Goal: Book appointment/travel/reservation

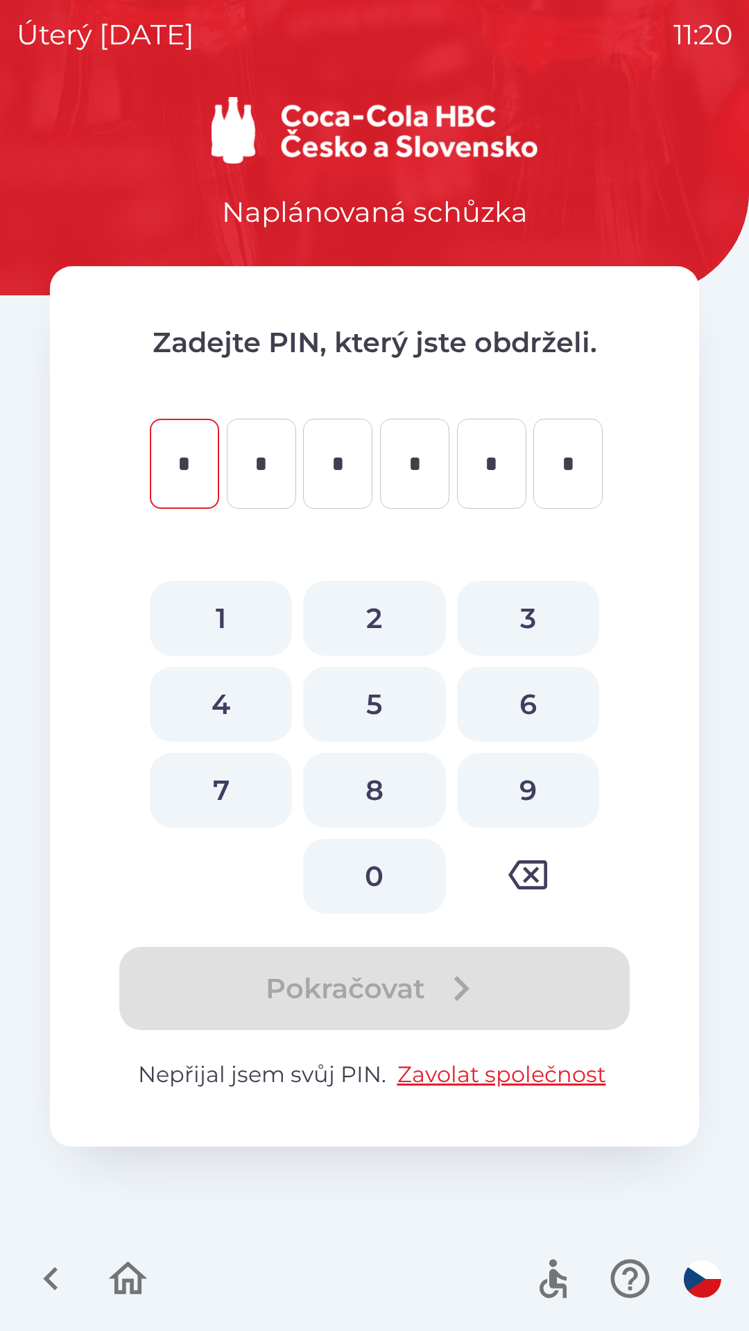
click at [213, 691] on button "4" at bounding box center [221, 704] width 142 height 75
type input "*"
click at [367, 869] on button "0" at bounding box center [374, 876] width 142 height 75
type input "*"
click at [365, 704] on button "5" at bounding box center [374, 704] width 142 height 75
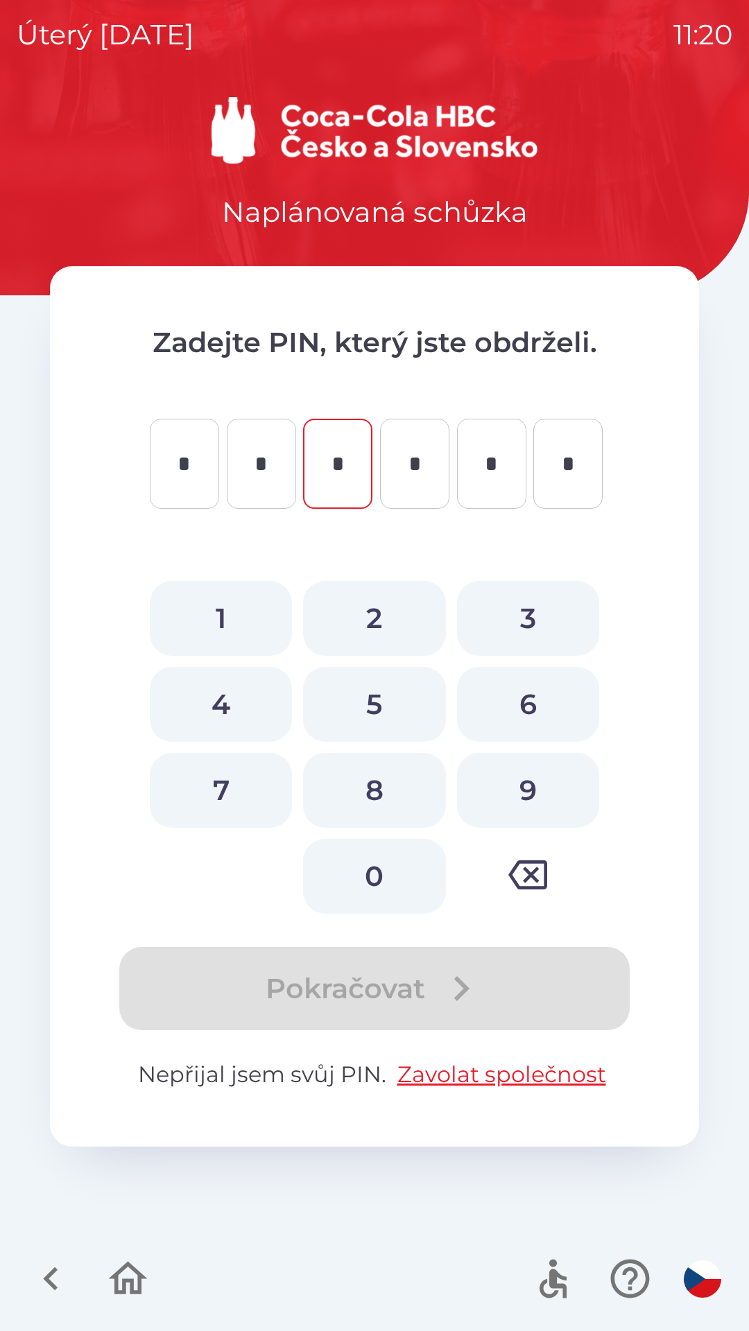
type input "*"
click at [369, 790] on button "8" at bounding box center [374, 790] width 142 height 75
type input "*"
click at [229, 621] on button "1" at bounding box center [221, 618] width 142 height 75
type input "*"
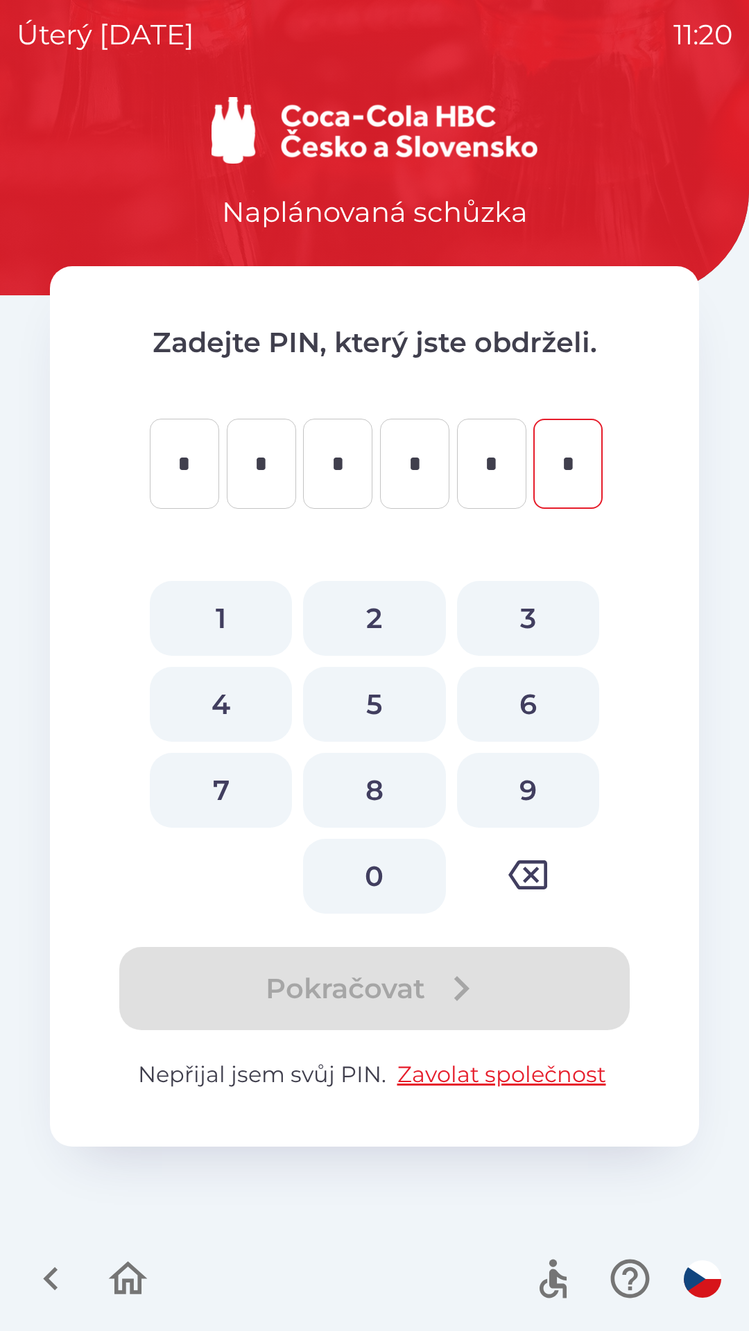
click at [213, 612] on button "1" at bounding box center [221, 618] width 142 height 75
type input "*"
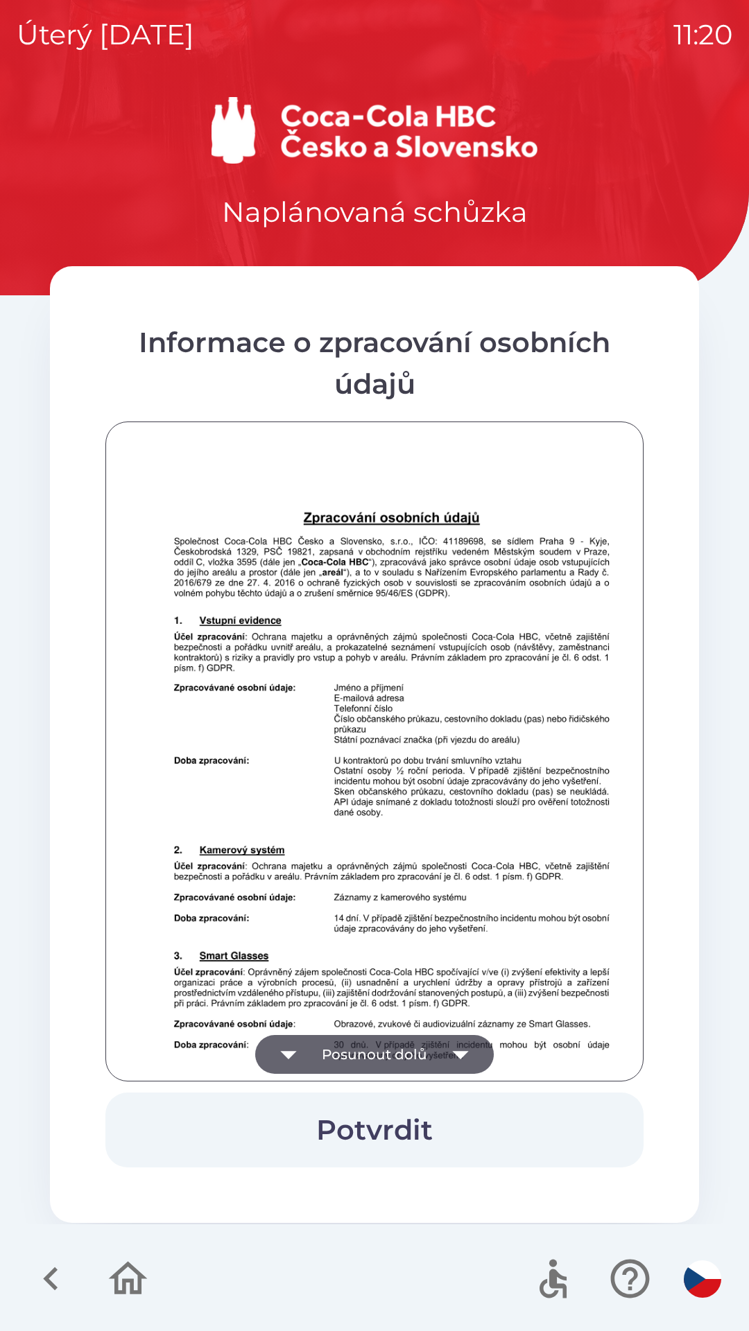
click at [438, 1120] on button "Potvrdit" at bounding box center [374, 1130] width 538 height 75
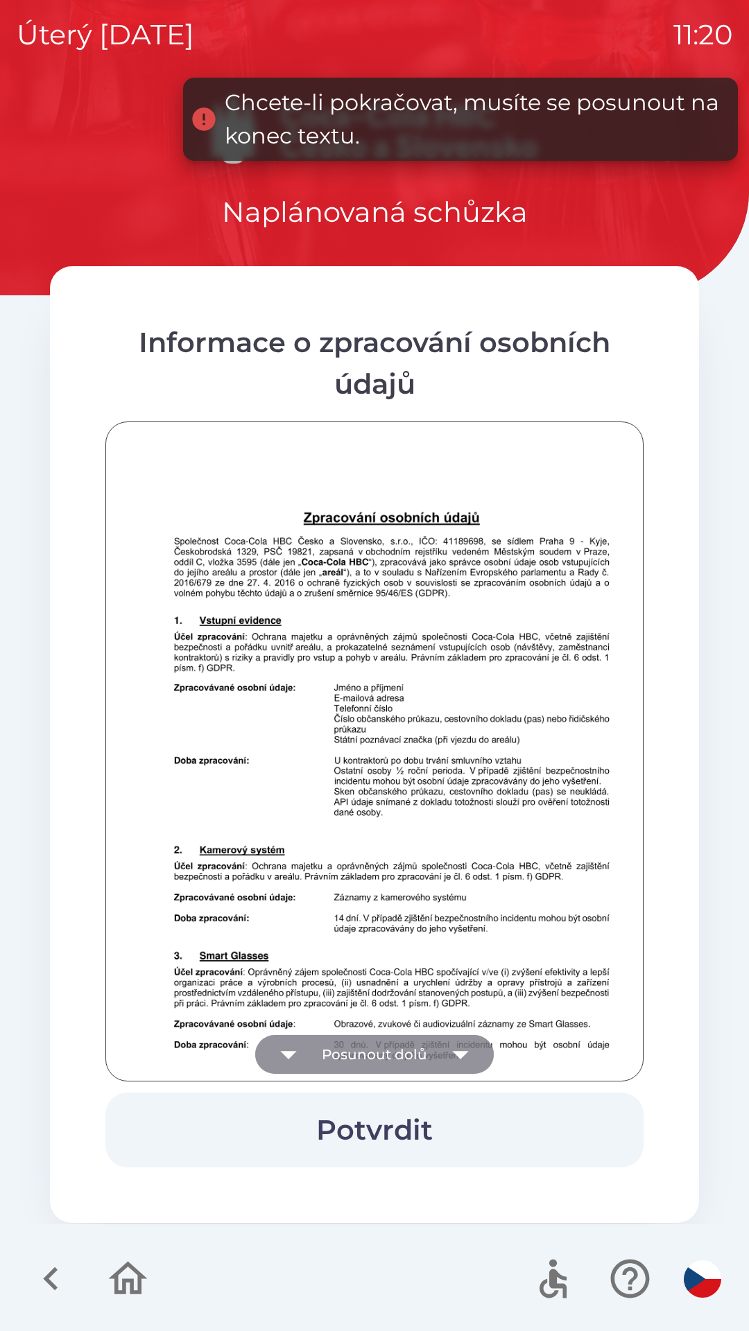
click at [439, 1043] on button "Posunout dolů" at bounding box center [374, 1054] width 238 height 39
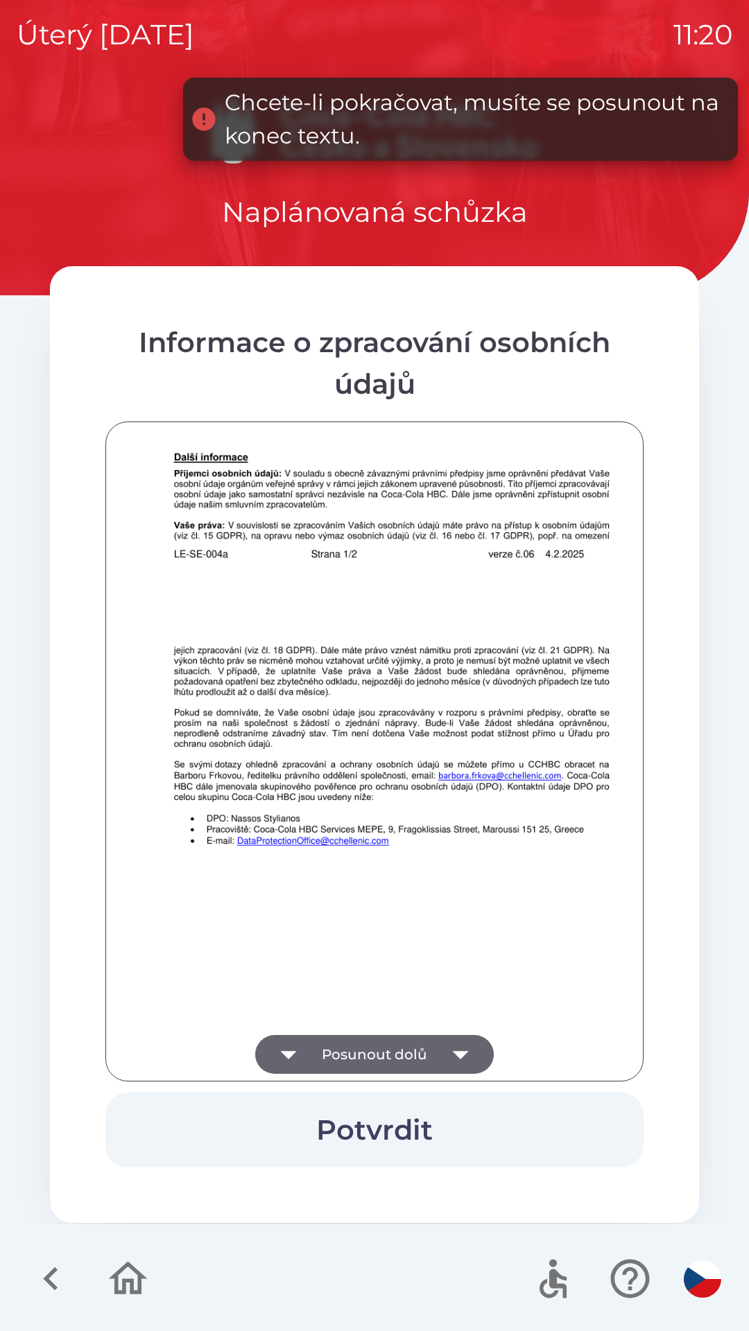
click at [434, 1051] on button "Posunout dolů" at bounding box center [374, 1054] width 238 height 39
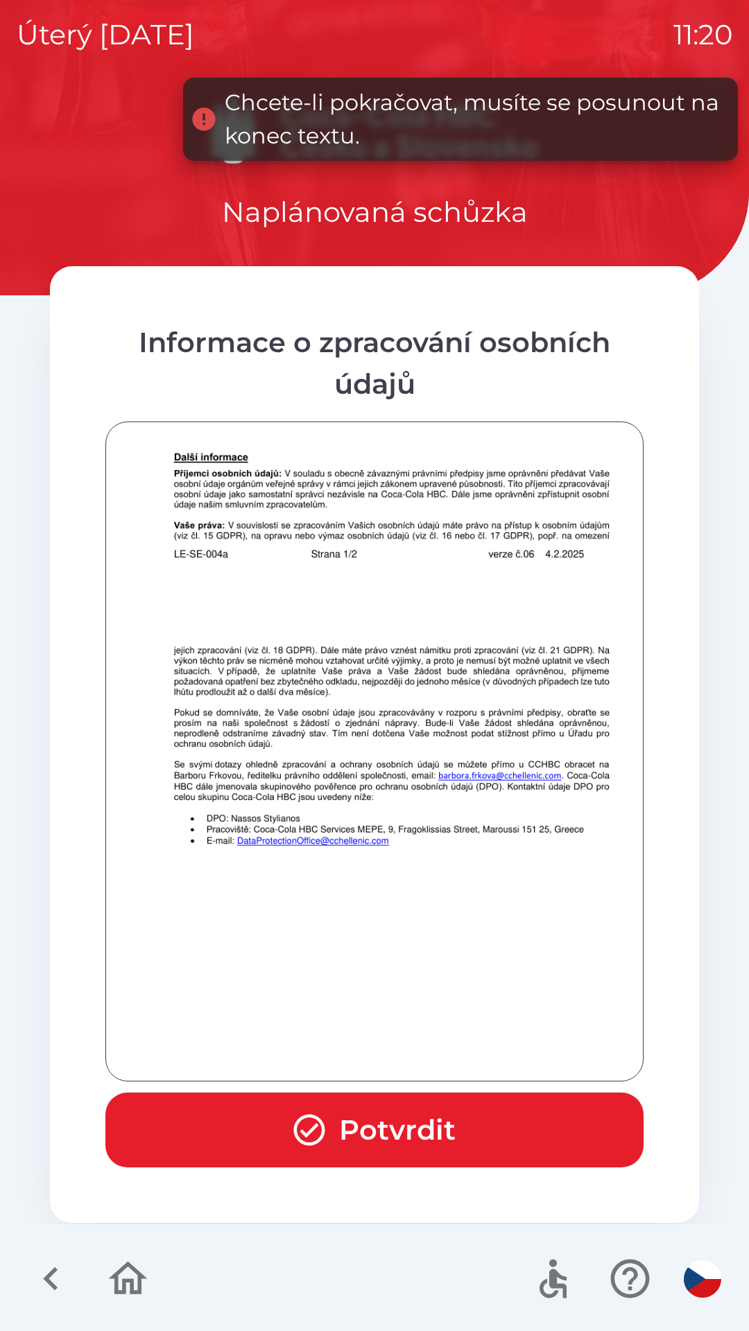
scroll to position [973, 0]
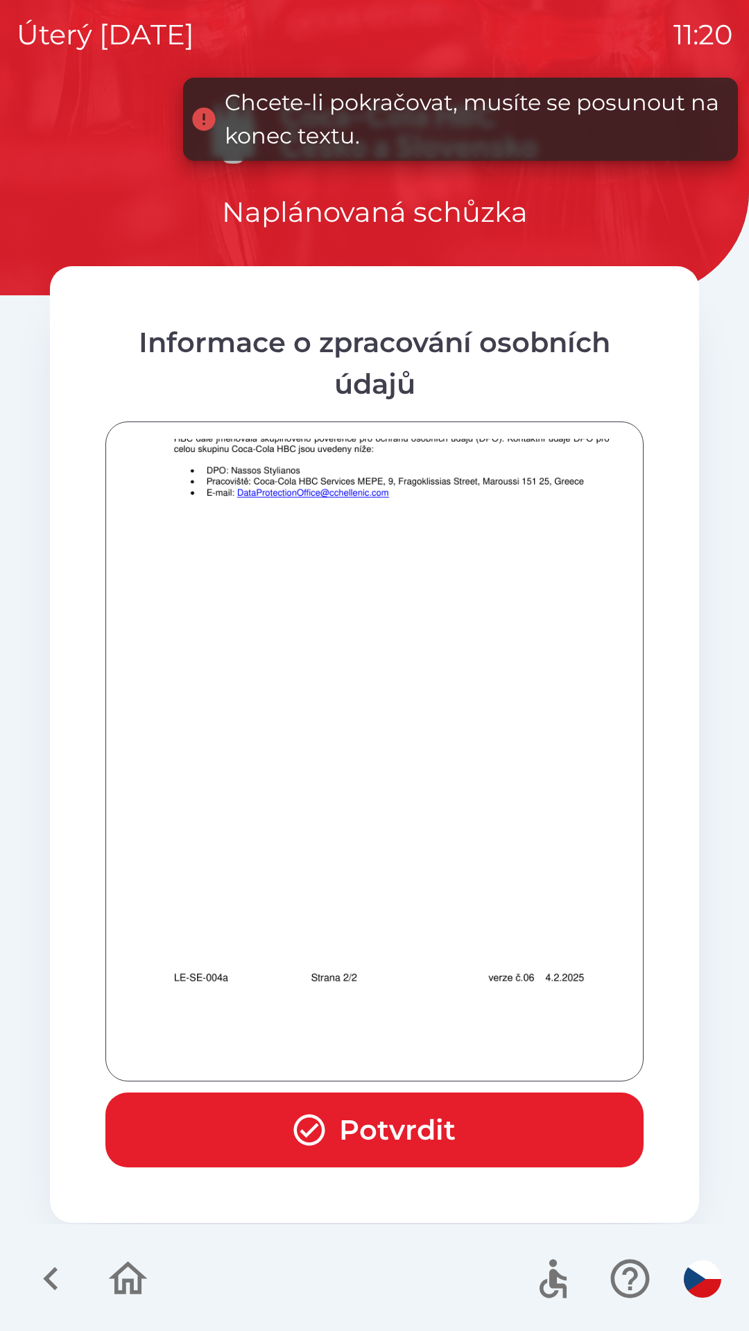
click at [434, 1052] on div at bounding box center [374, 751] width 503 height 625
click at [435, 1045] on div at bounding box center [374, 751] width 503 height 625
click at [424, 1130] on button "Potvrdit" at bounding box center [374, 1130] width 538 height 75
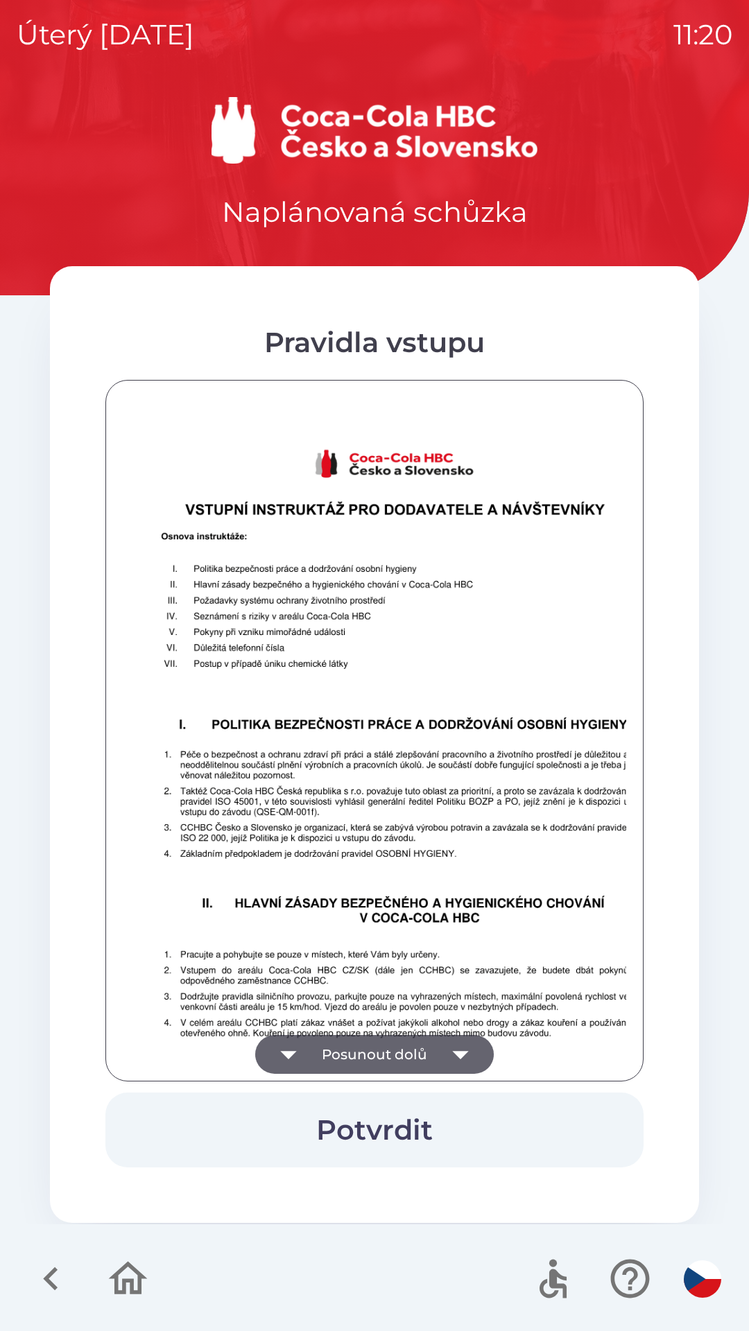
click at [405, 1048] on button "Posunout dolů" at bounding box center [374, 1054] width 238 height 39
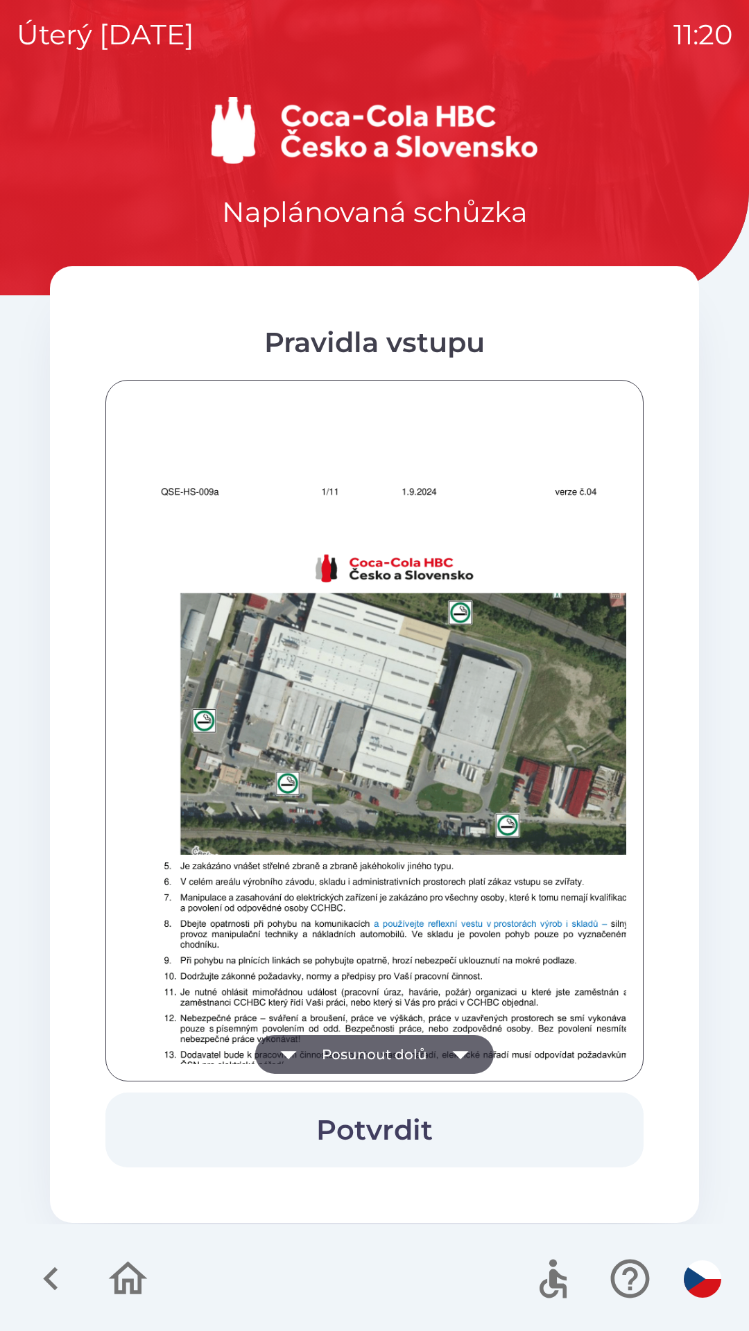
click at [419, 1048] on button "Posunout dolů" at bounding box center [374, 1054] width 238 height 39
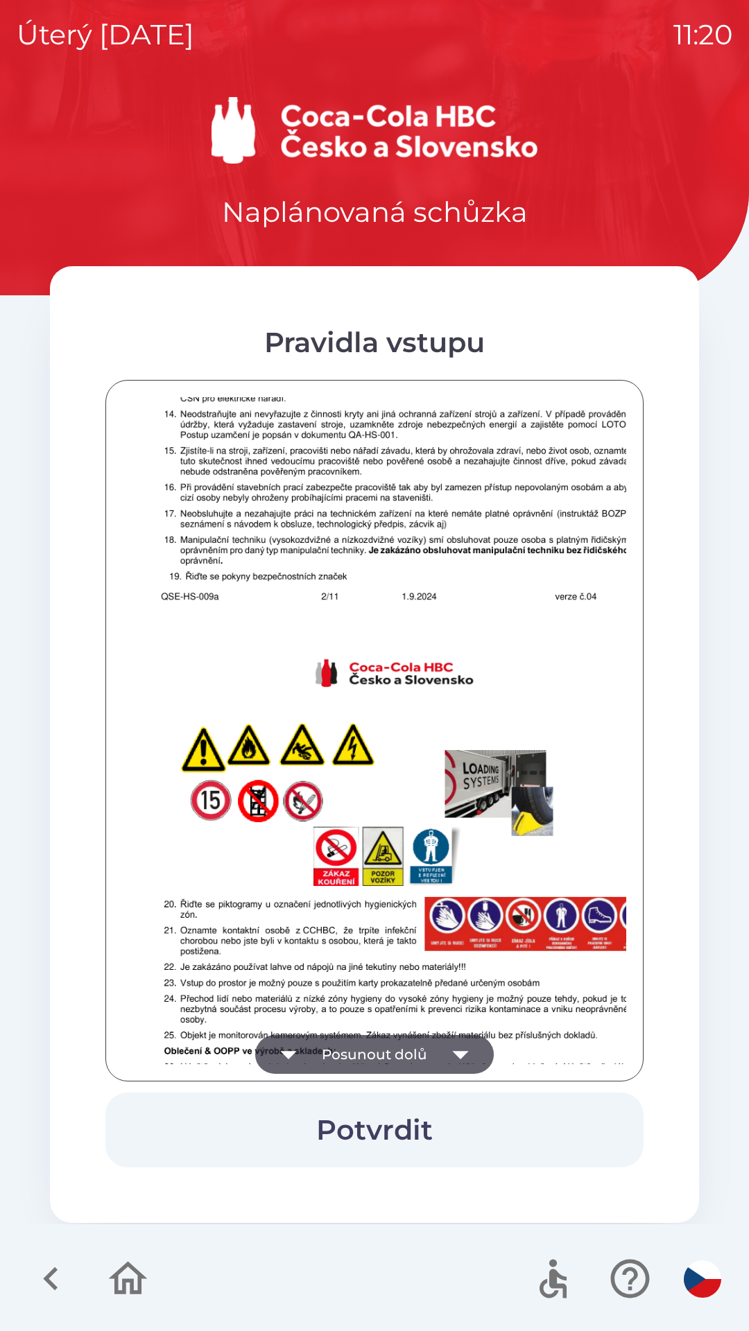
click at [428, 1042] on button "Posunout dolů" at bounding box center [374, 1054] width 238 height 39
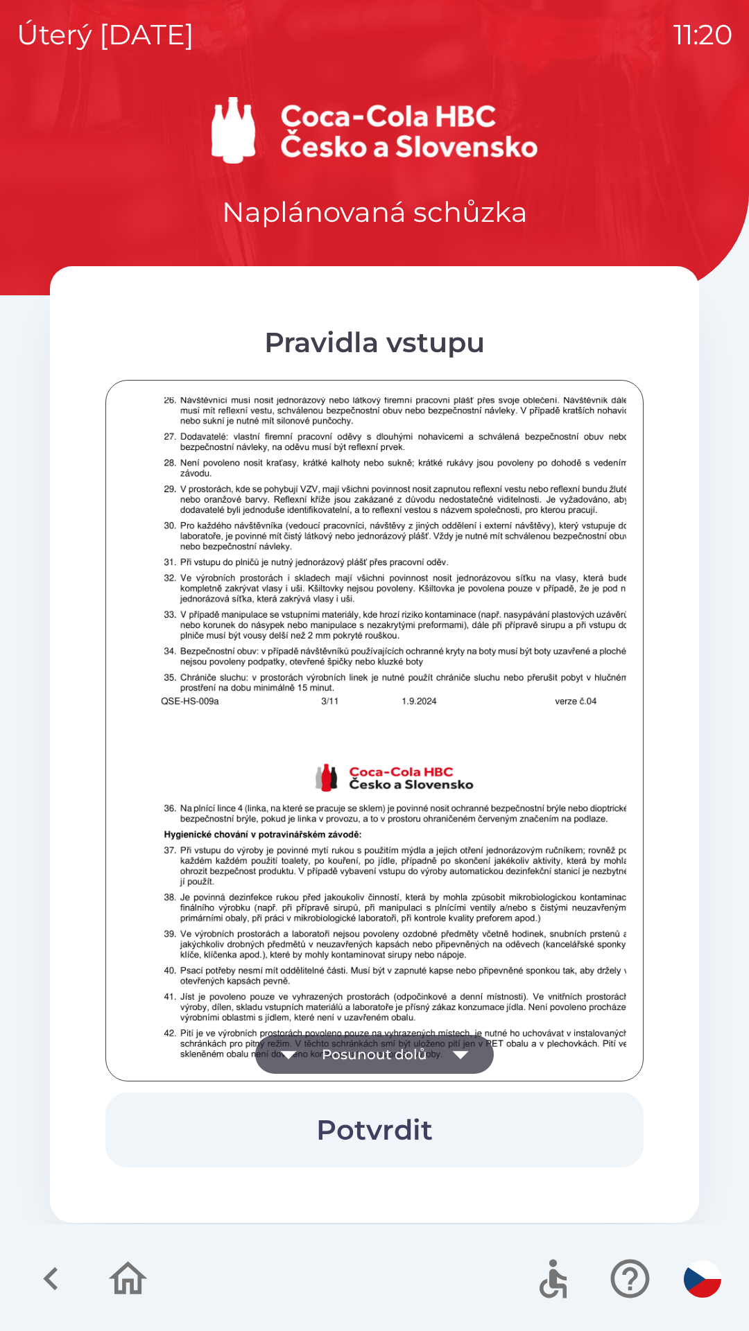
click at [436, 1045] on button "Posunout dolů" at bounding box center [374, 1054] width 238 height 39
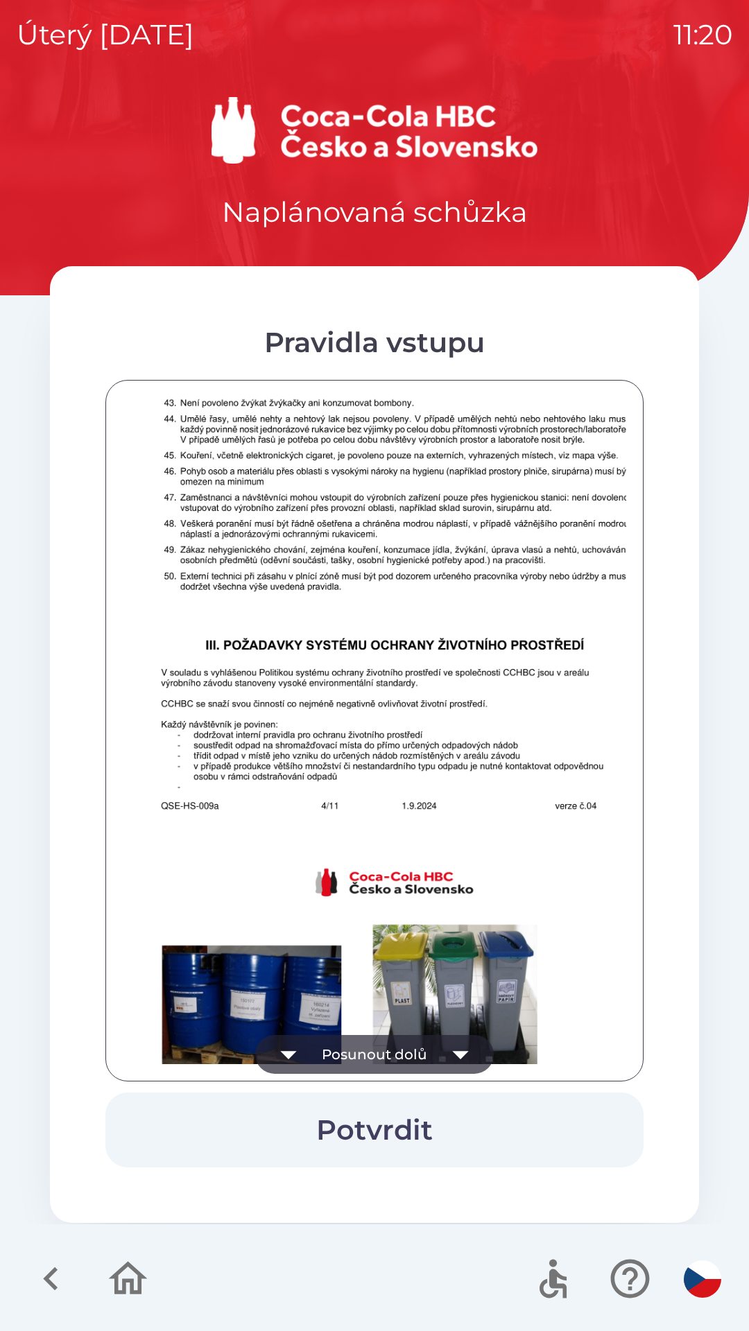
click at [444, 1043] on icon "button" at bounding box center [460, 1054] width 39 height 39
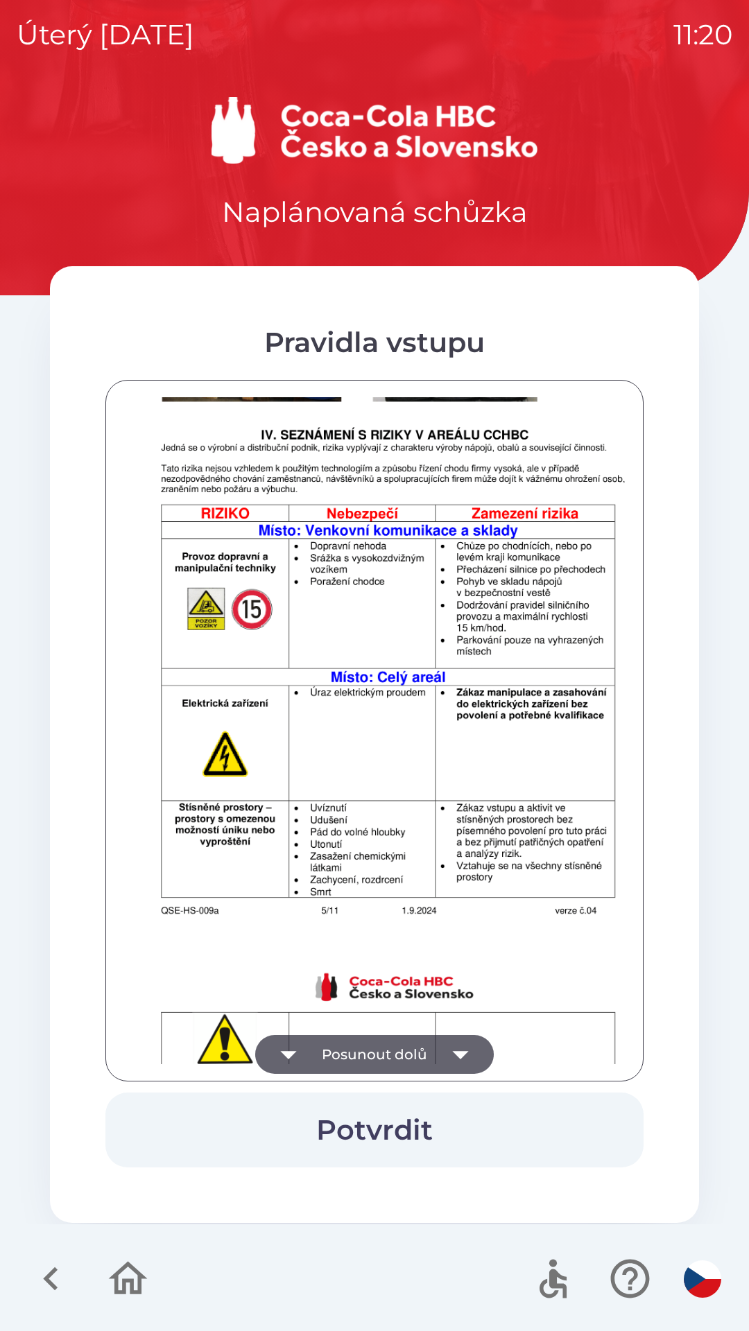
click at [449, 1044] on icon "button" at bounding box center [460, 1054] width 39 height 39
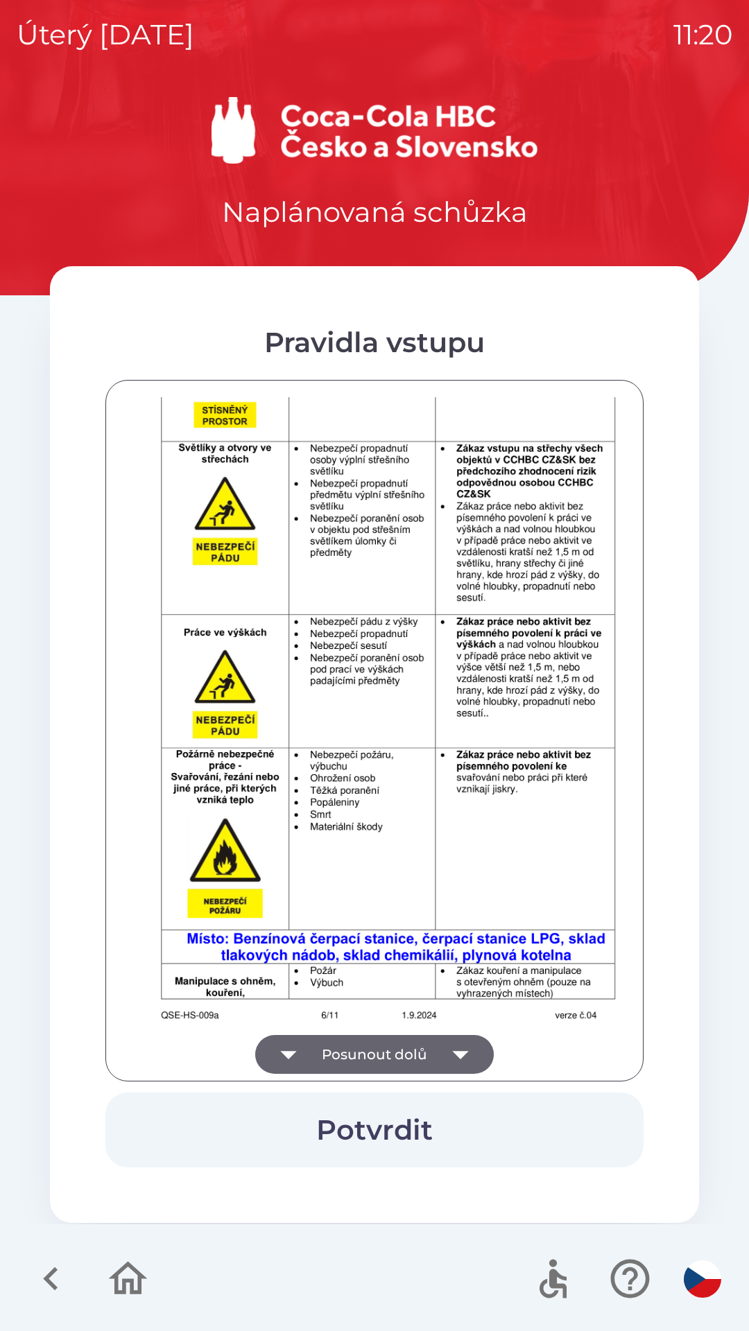
click at [449, 1049] on icon "button" at bounding box center [460, 1054] width 39 height 39
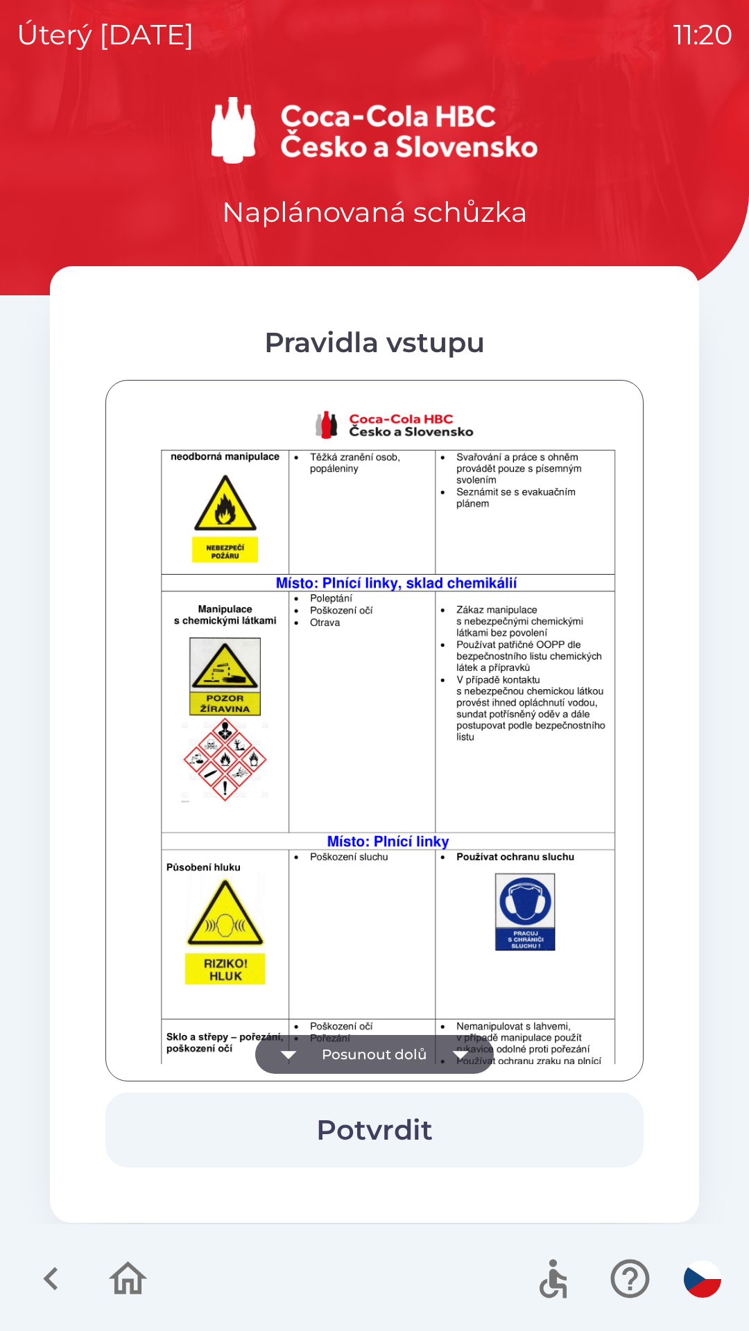
click at [449, 1045] on icon "button" at bounding box center [460, 1054] width 39 height 39
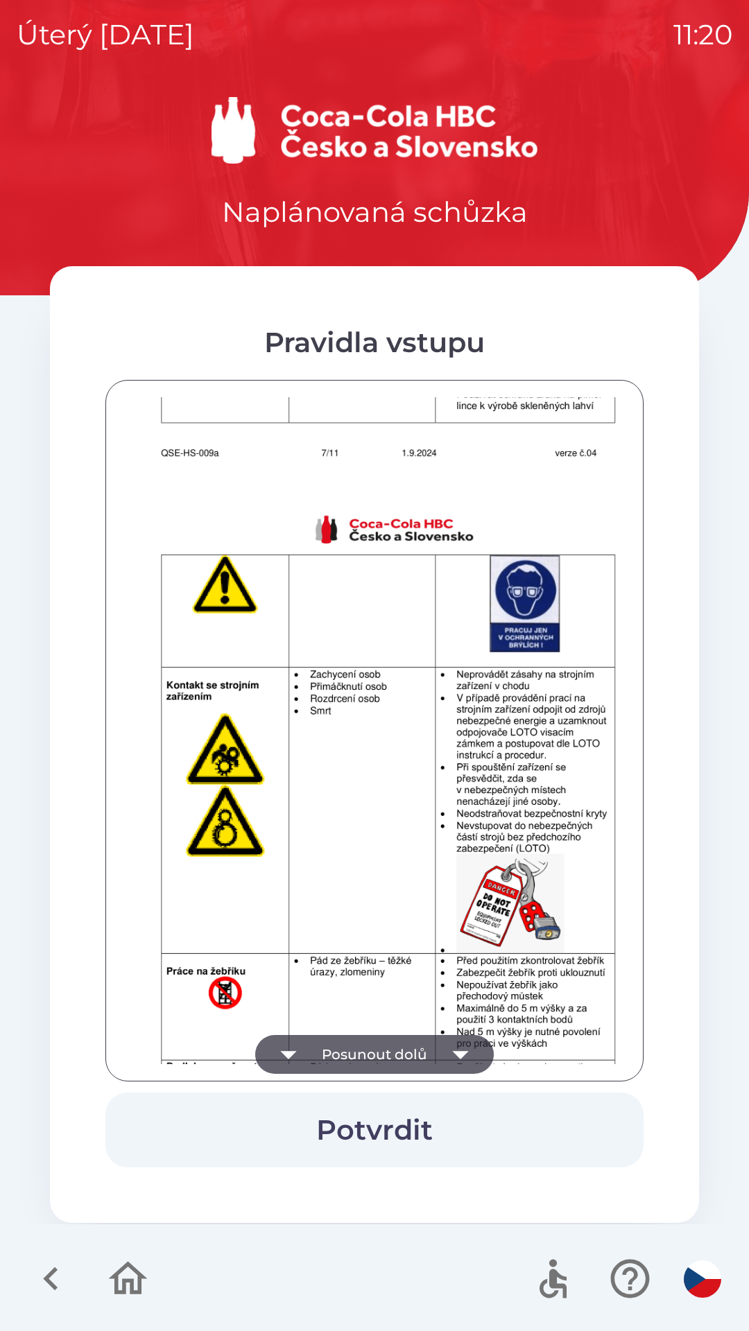
click at [459, 1043] on icon "button" at bounding box center [460, 1054] width 39 height 39
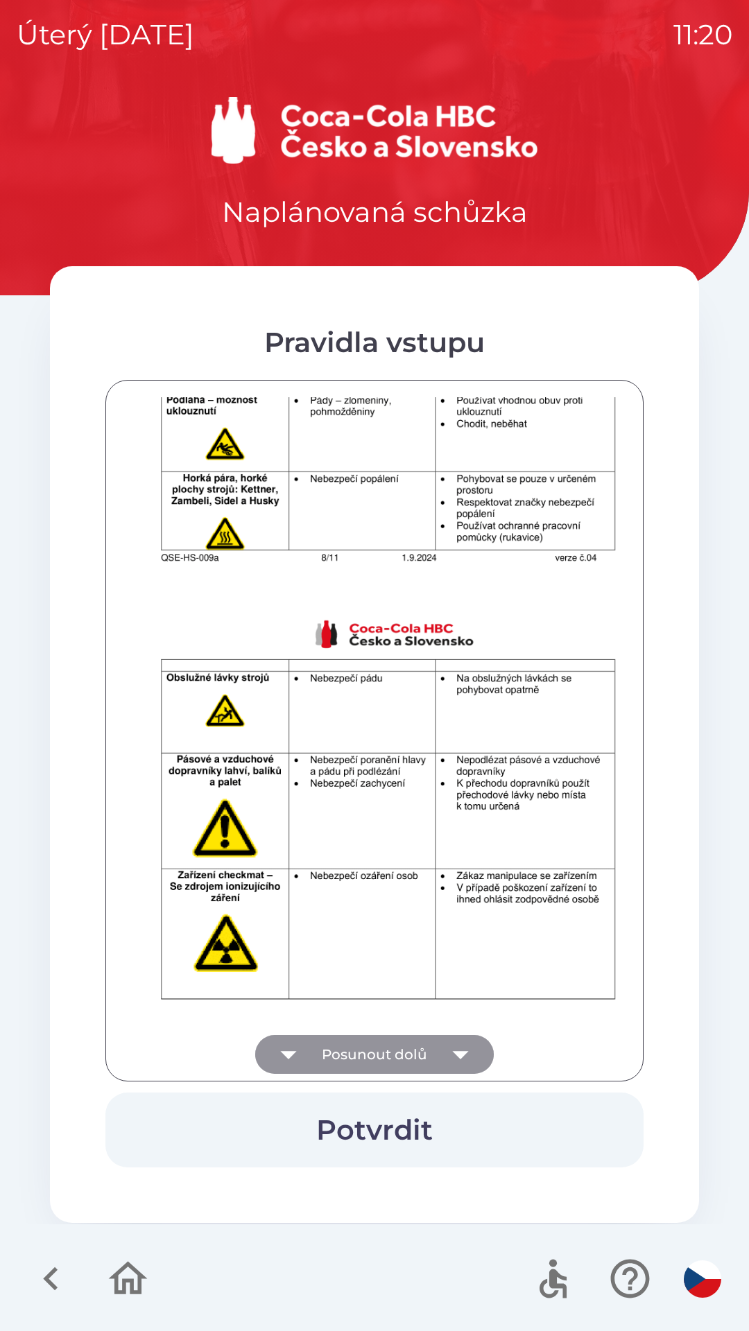
click at [461, 1046] on icon "button" at bounding box center [460, 1054] width 39 height 39
click at [453, 1048] on icon "button" at bounding box center [460, 1054] width 39 height 39
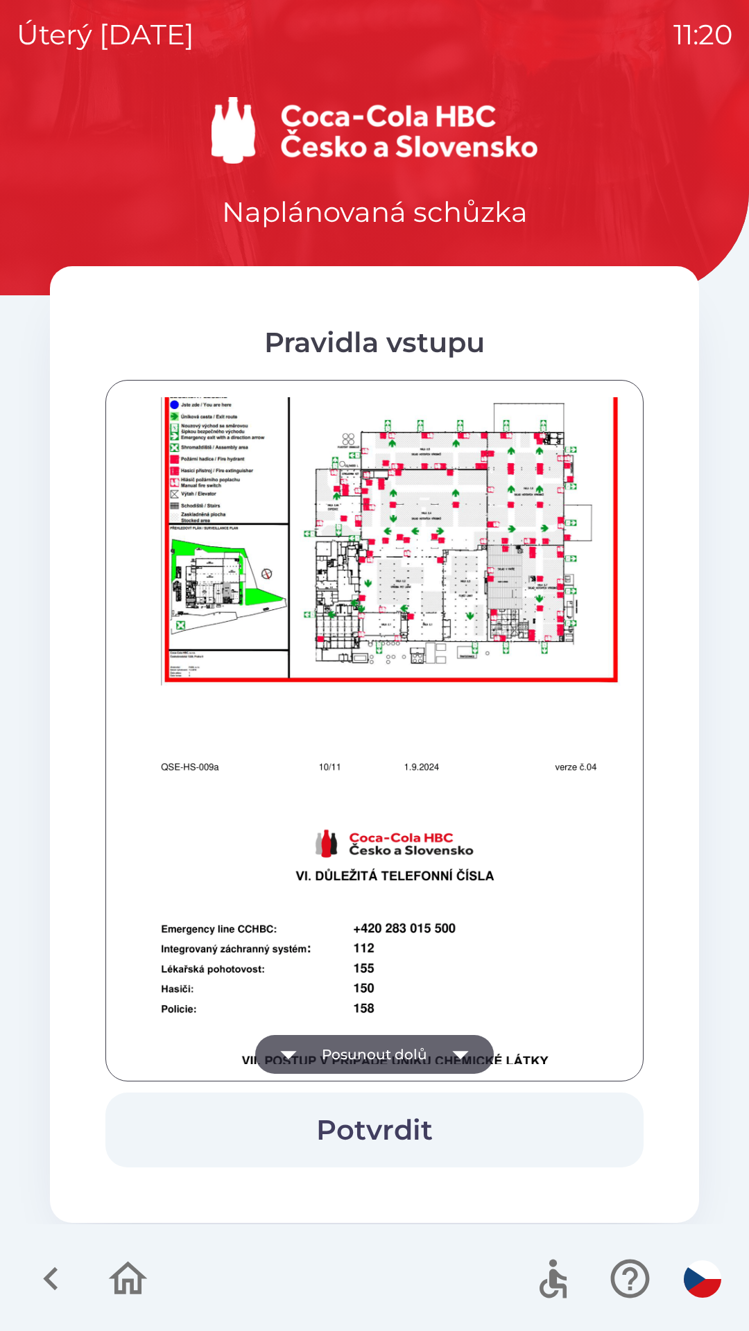
click at [453, 1048] on icon "button" at bounding box center [460, 1054] width 39 height 39
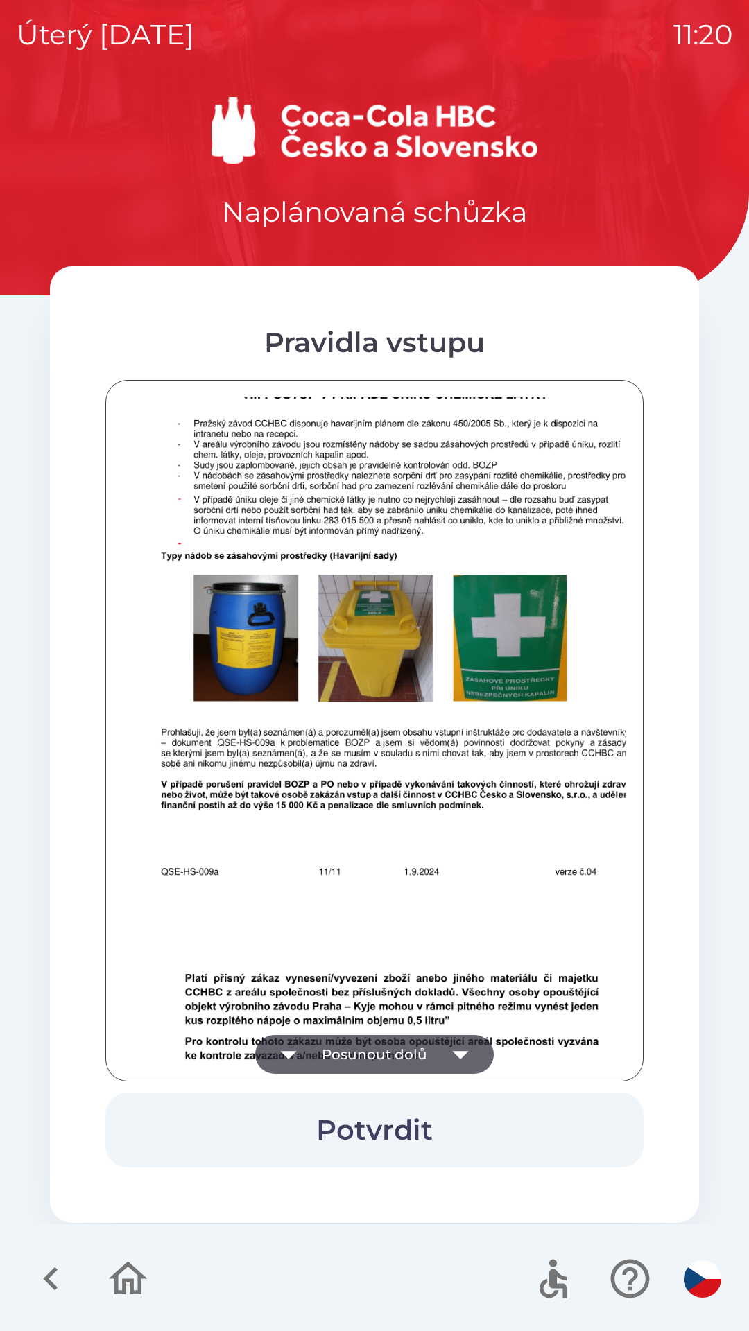
click at [451, 1050] on icon "button" at bounding box center [460, 1054] width 39 height 39
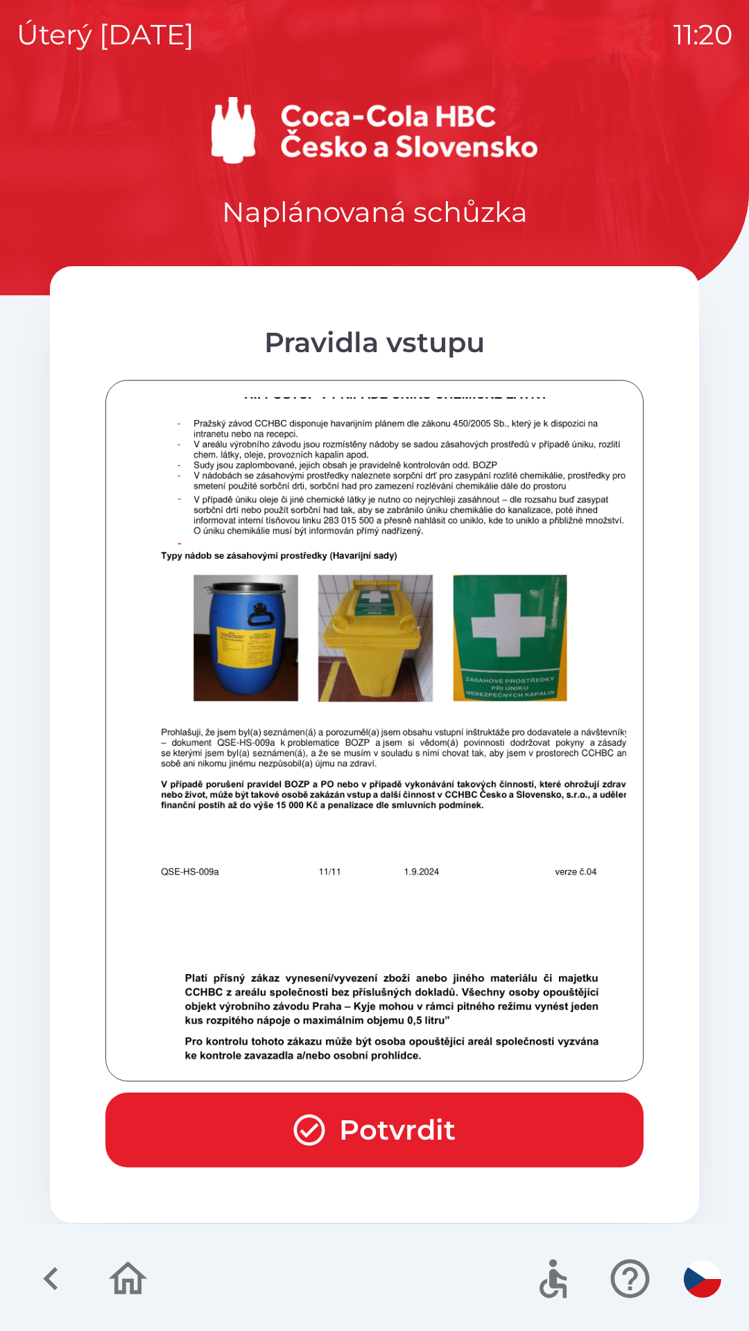
scroll to position [8584, 0]
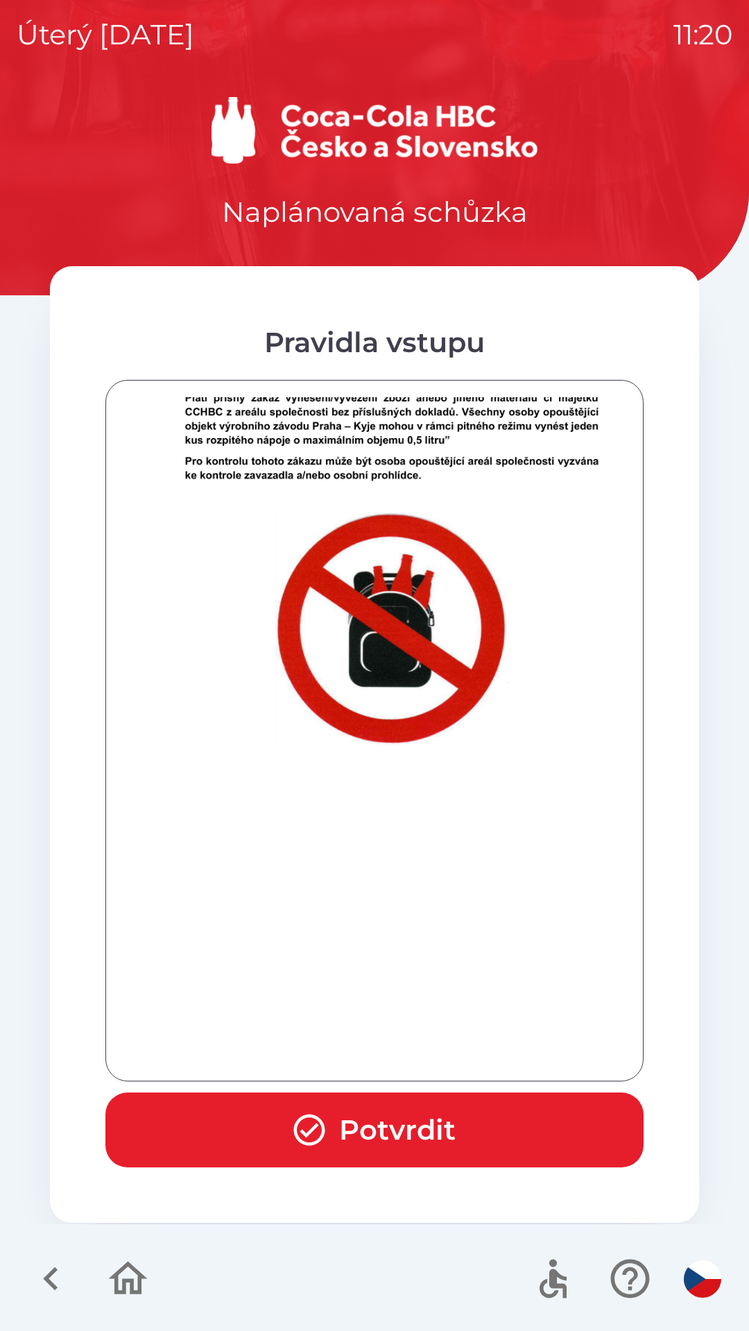
click at [446, 1048] on div at bounding box center [374, 730] width 503 height 667
click at [449, 1050] on div at bounding box center [374, 730] width 503 height 667
click at [410, 1115] on button "Potvrdit" at bounding box center [374, 1130] width 538 height 75
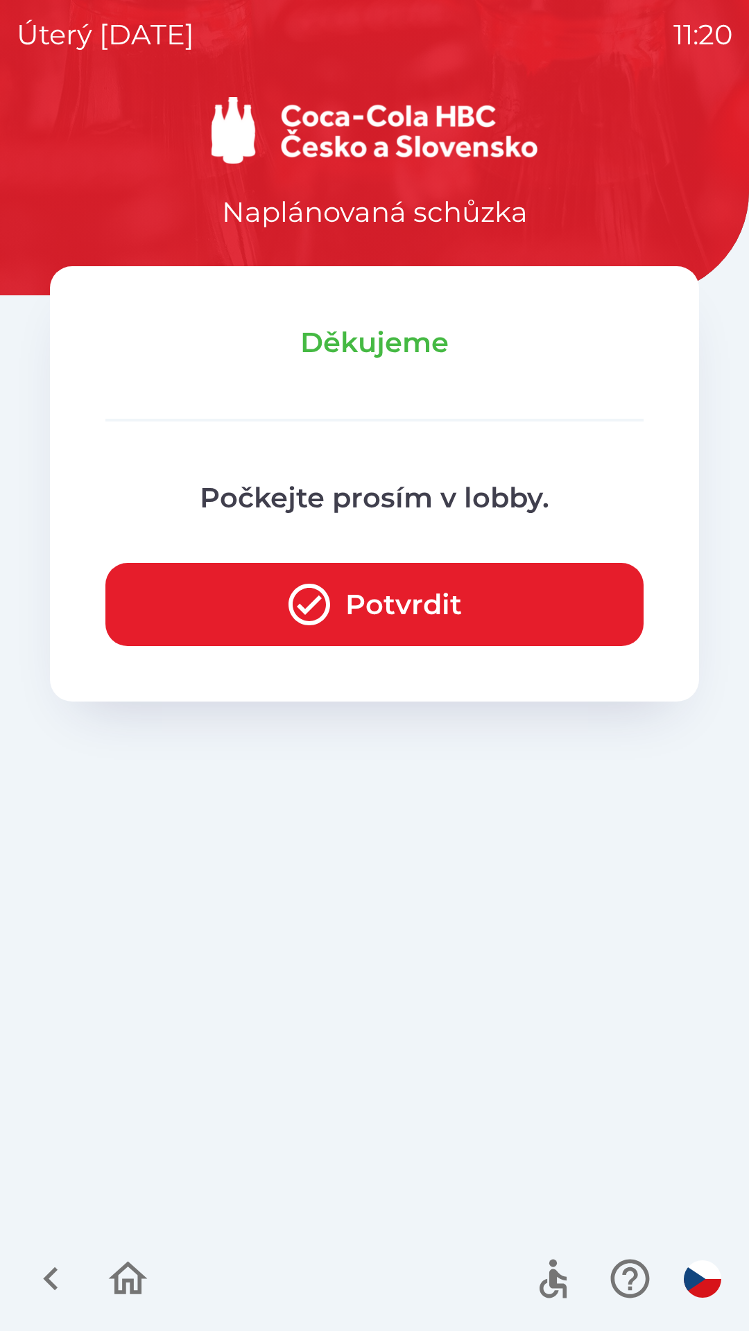
click at [437, 609] on button "Potvrdit" at bounding box center [374, 604] width 538 height 83
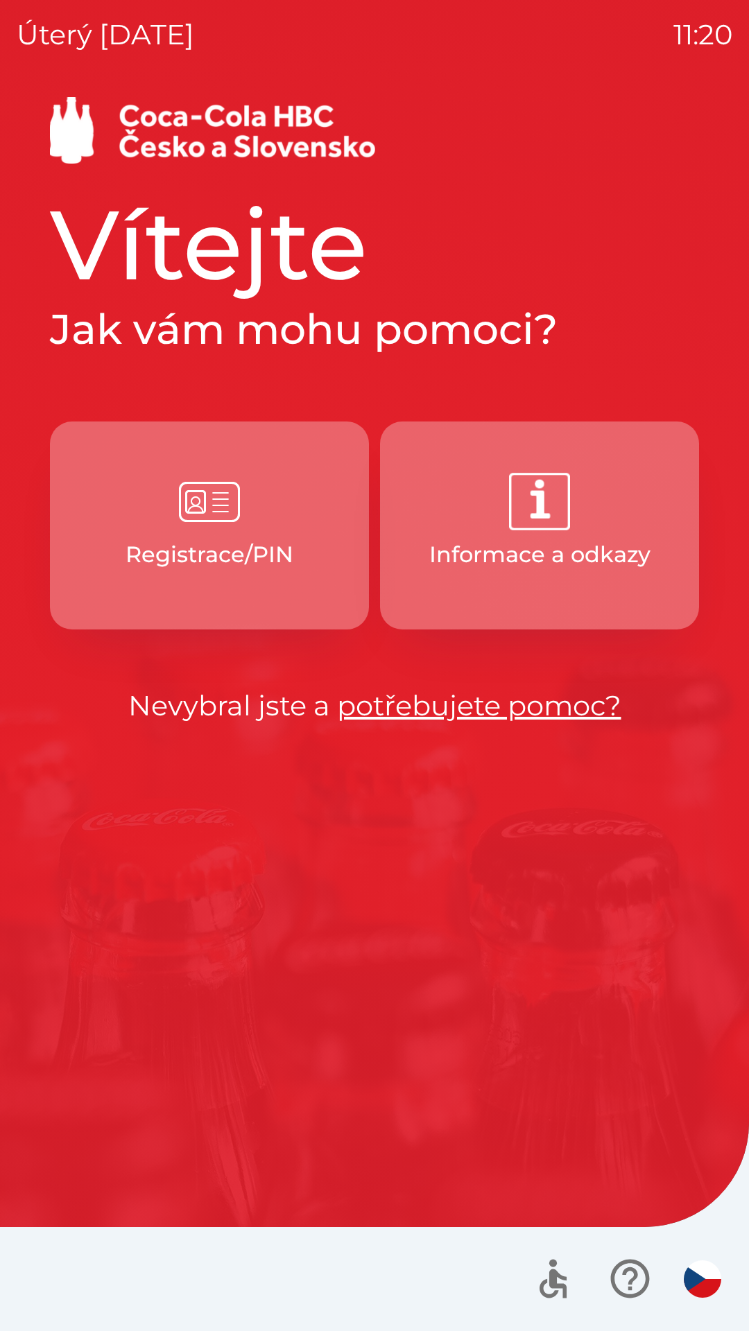
click at [252, 553] on p "Registrace/PIN" at bounding box center [209, 554] width 168 height 33
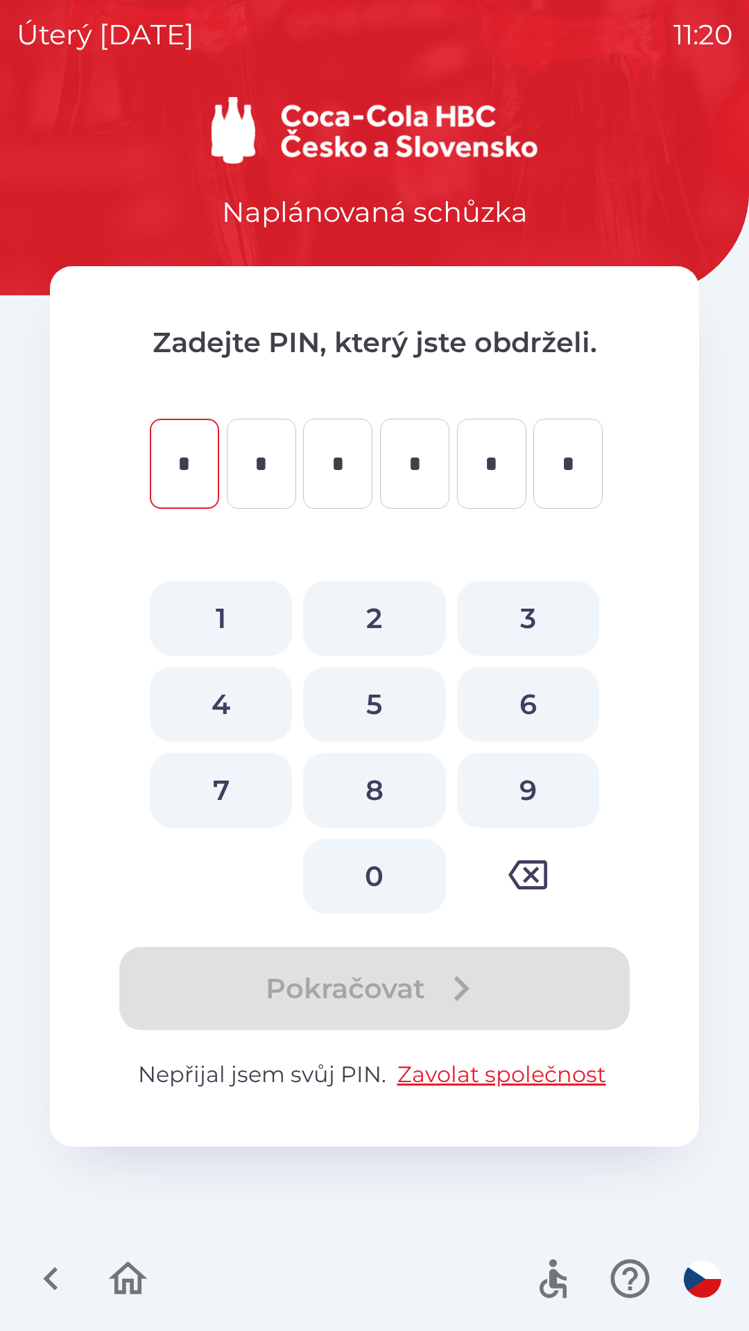
click at [239, 781] on button "7" at bounding box center [221, 790] width 142 height 75
type input "*"
click at [377, 872] on button "0" at bounding box center [374, 876] width 142 height 75
type input "*"
click at [383, 878] on button "0" at bounding box center [374, 876] width 142 height 75
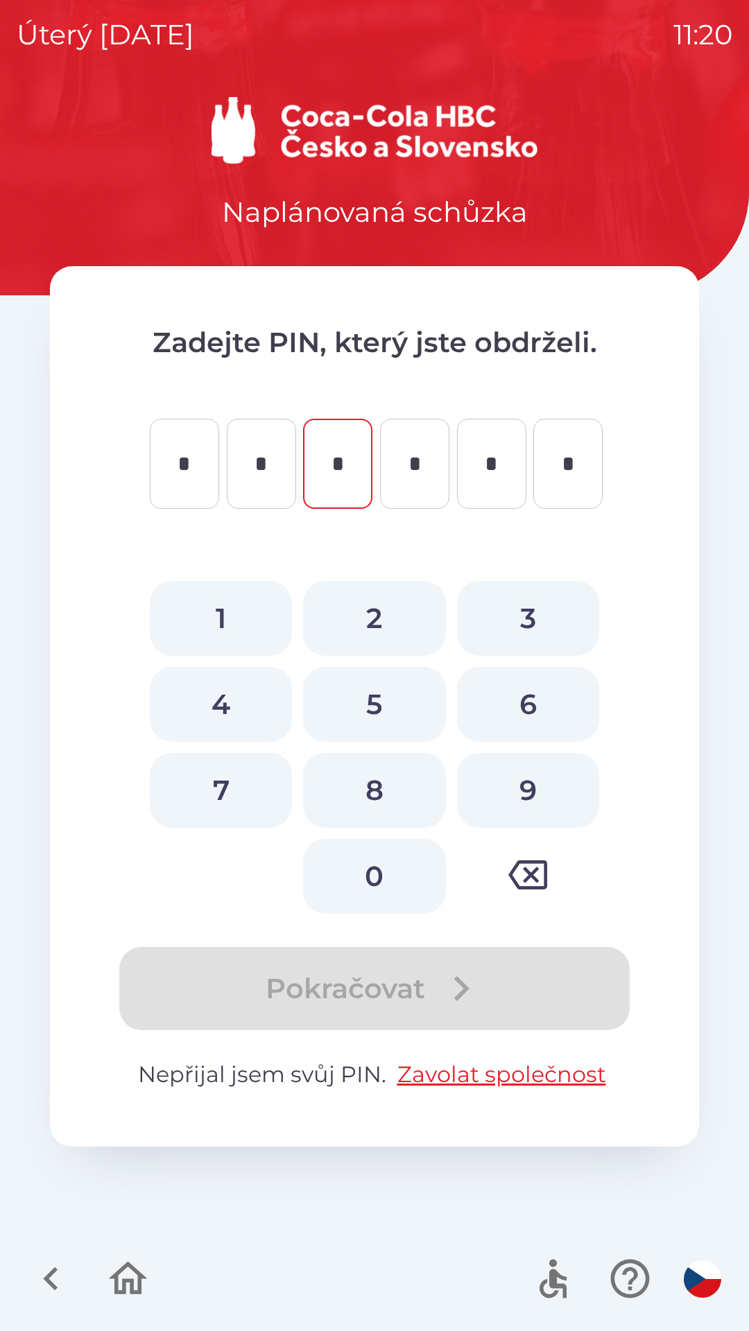
type input "*"
click at [521, 708] on button "6" at bounding box center [528, 704] width 142 height 75
type input "*"
click at [383, 703] on button "5" at bounding box center [374, 704] width 142 height 75
type input "*"
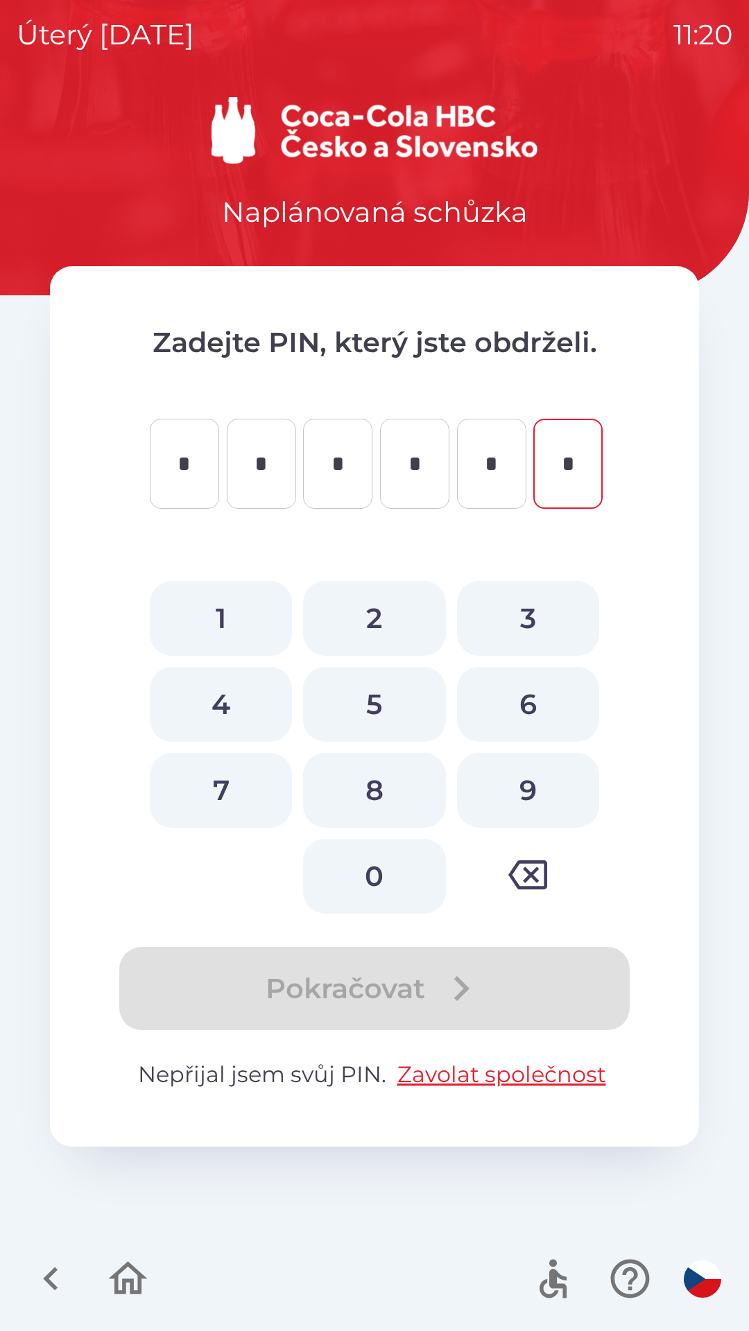
click at [382, 779] on button "8" at bounding box center [374, 790] width 142 height 75
type input "*"
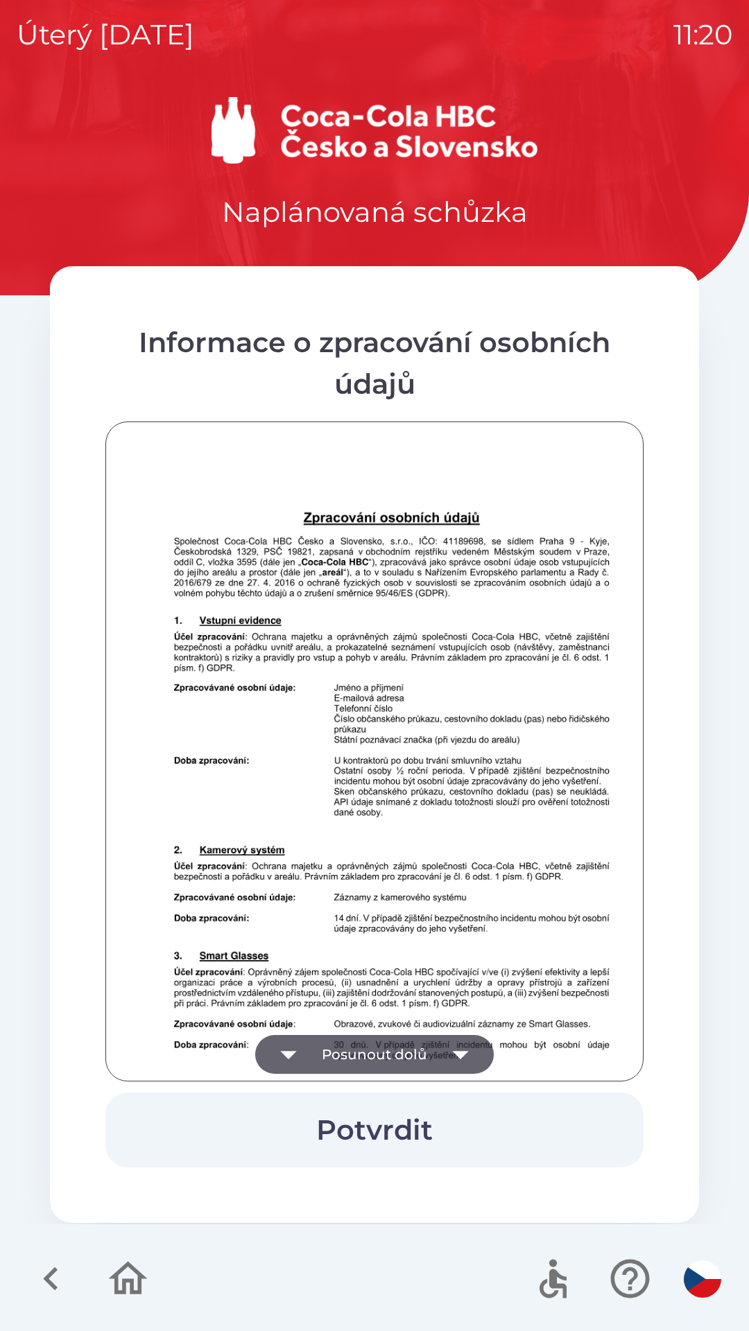
click at [397, 1052] on button "Posunout dolů" at bounding box center [374, 1054] width 238 height 39
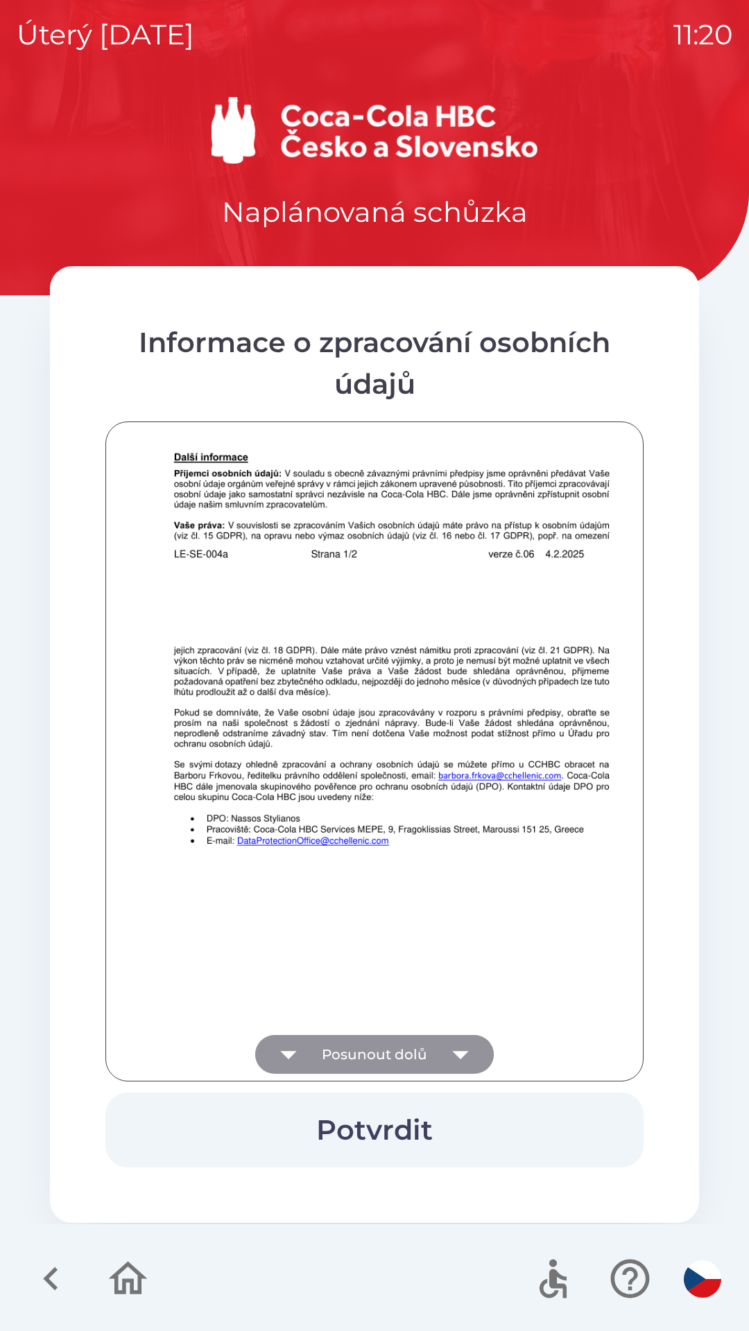
click at [410, 1035] on button "Posunout dolů" at bounding box center [374, 1054] width 238 height 39
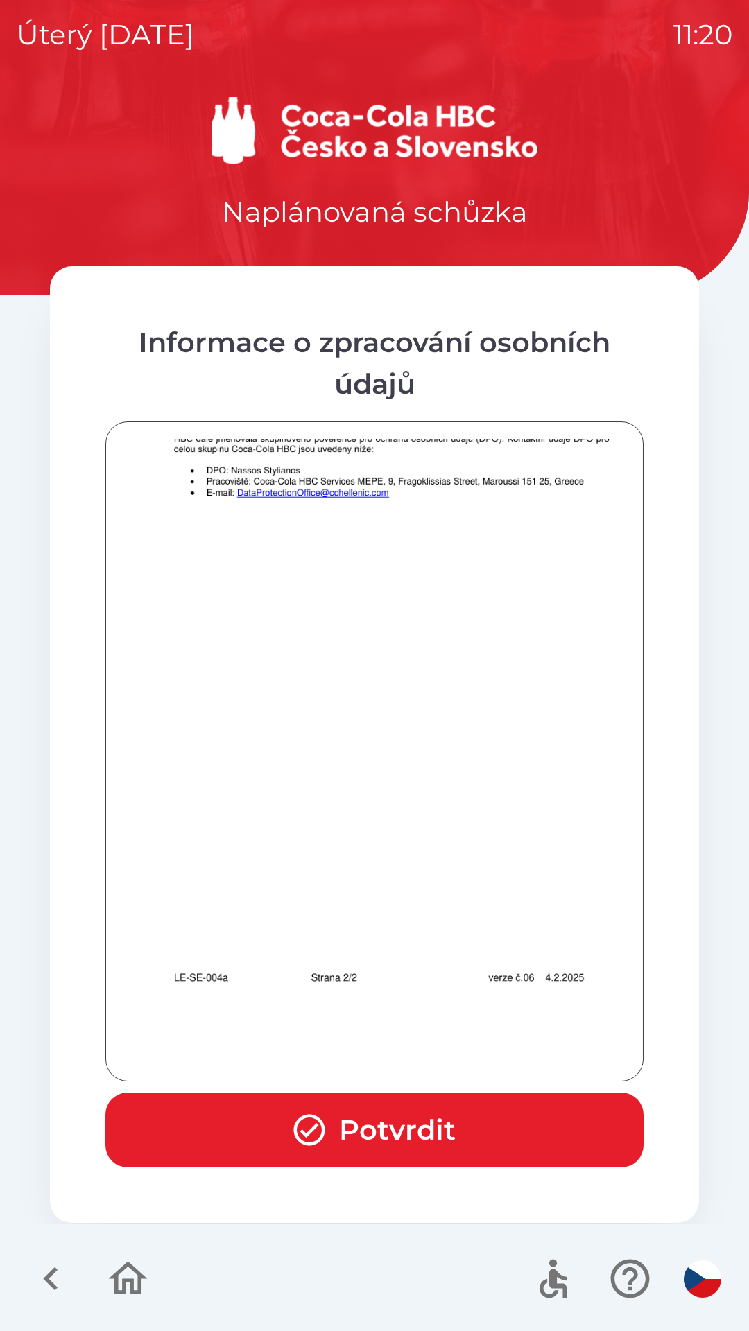
click at [422, 1043] on div at bounding box center [374, 751] width 503 height 625
click at [408, 1115] on button "Potvrdit" at bounding box center [374, 1130] width 538 height 75
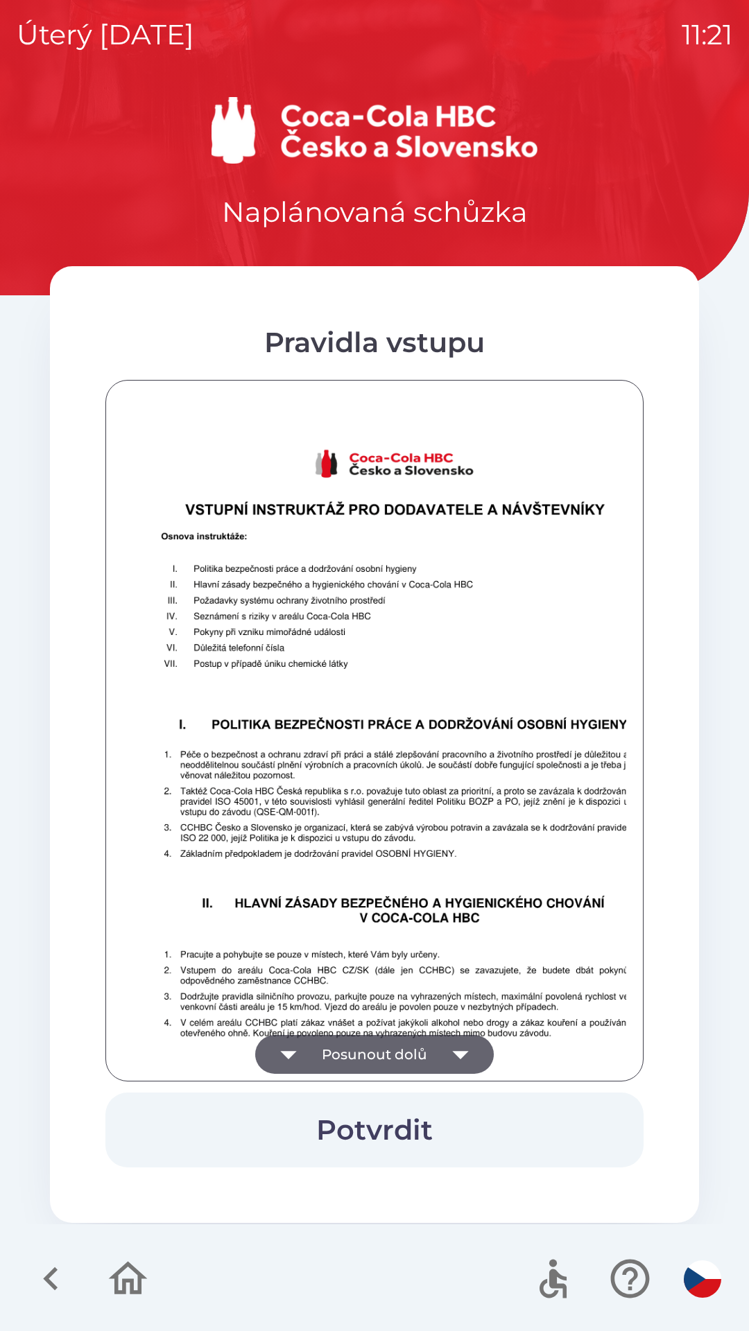
click at [424, 1047] on button "Posunout dolů" at bounding box center [374, 1054] width 238 height 39
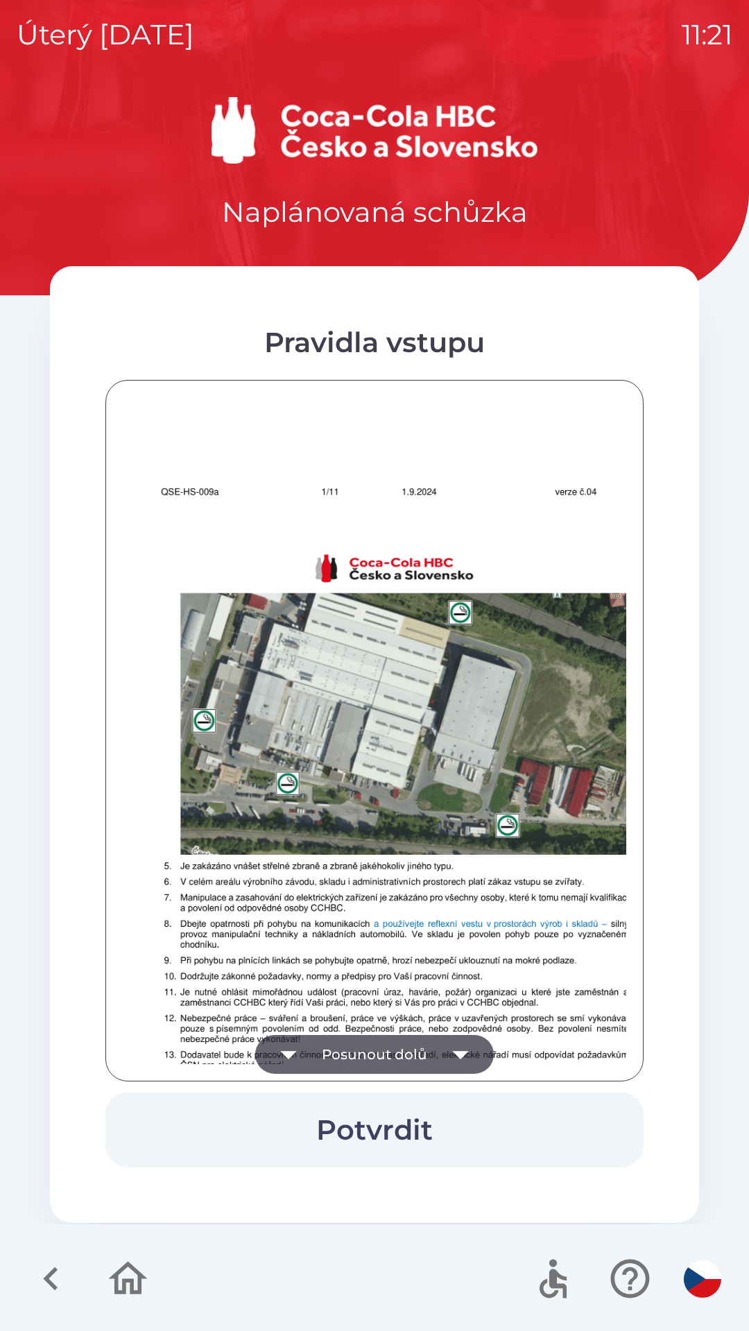
click at [434, 1045] on button "Posunout dolů" at bounding box center [374, 1054] width 238 height 39
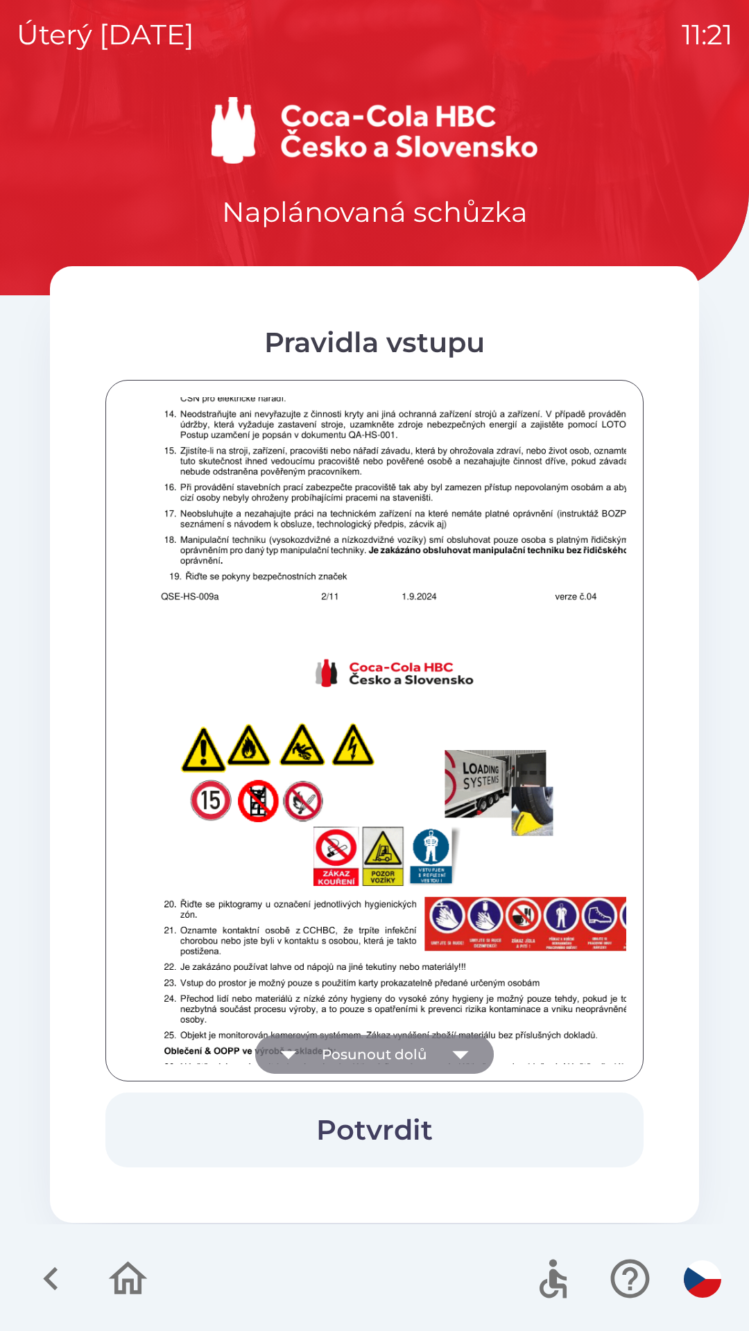
click at [438, 1048] on button "Posunout dolů" at bounding box center [374, 1054] width 238 height 39
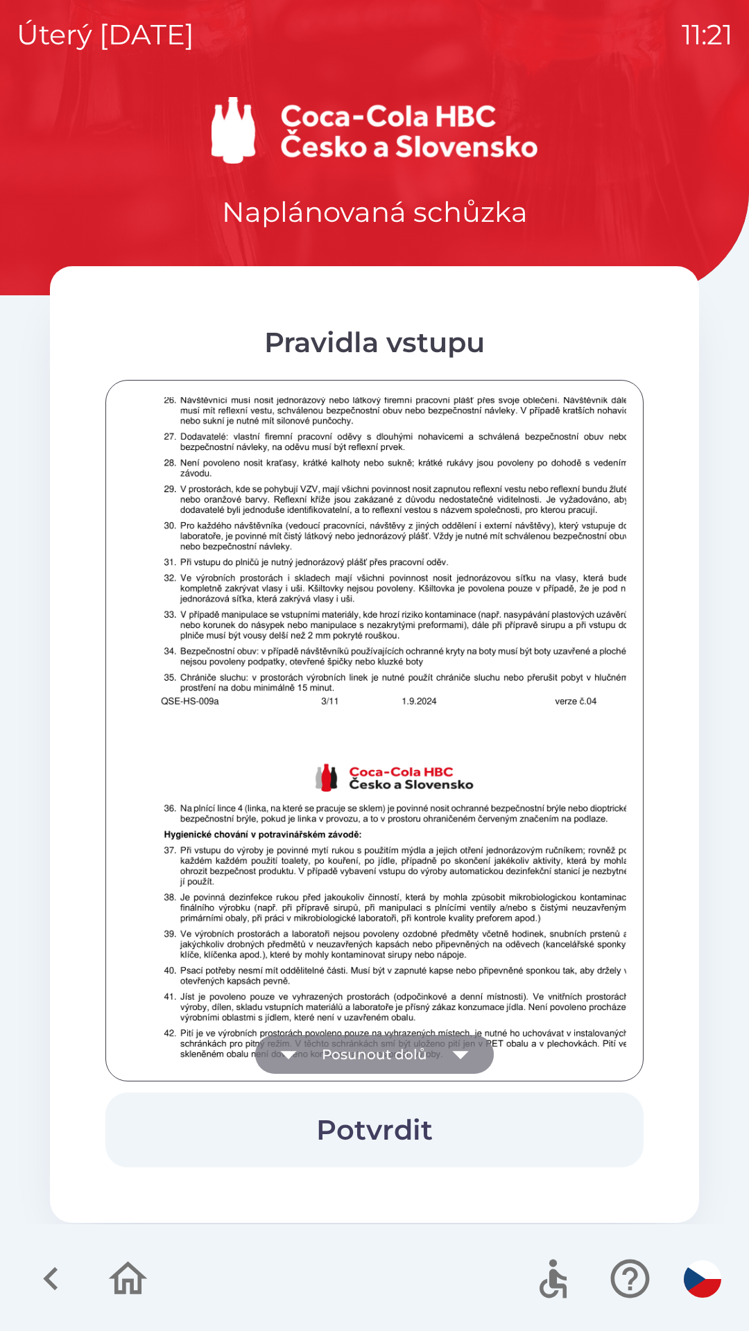
click at [438, 1049] on button "Posunout dolů" at bounding box center [374, 1054] width 238 height 39
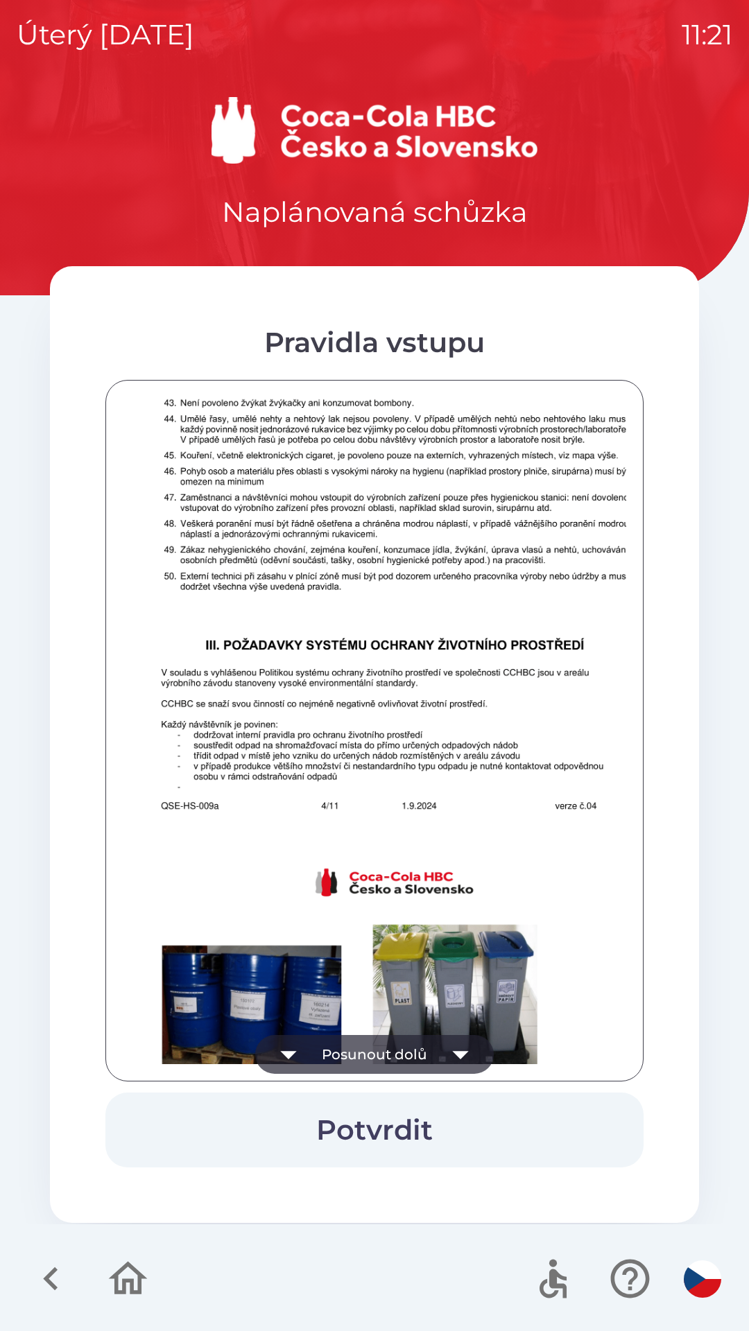
click at [446, 1048] on icon "button" at bounding box center [460, 1054] width 39 height 39
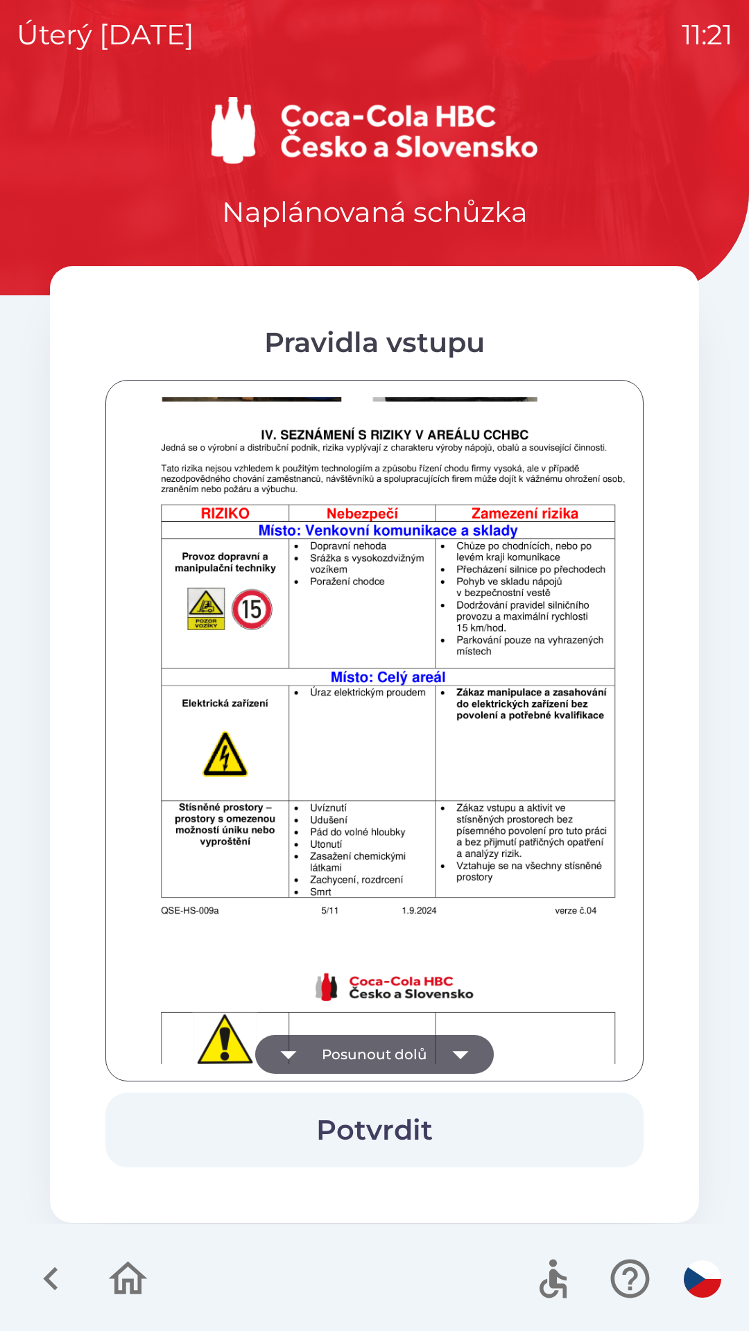
click at [446, 1049] on icon "button" at bounding box center [460, 1054] width 39 height 39
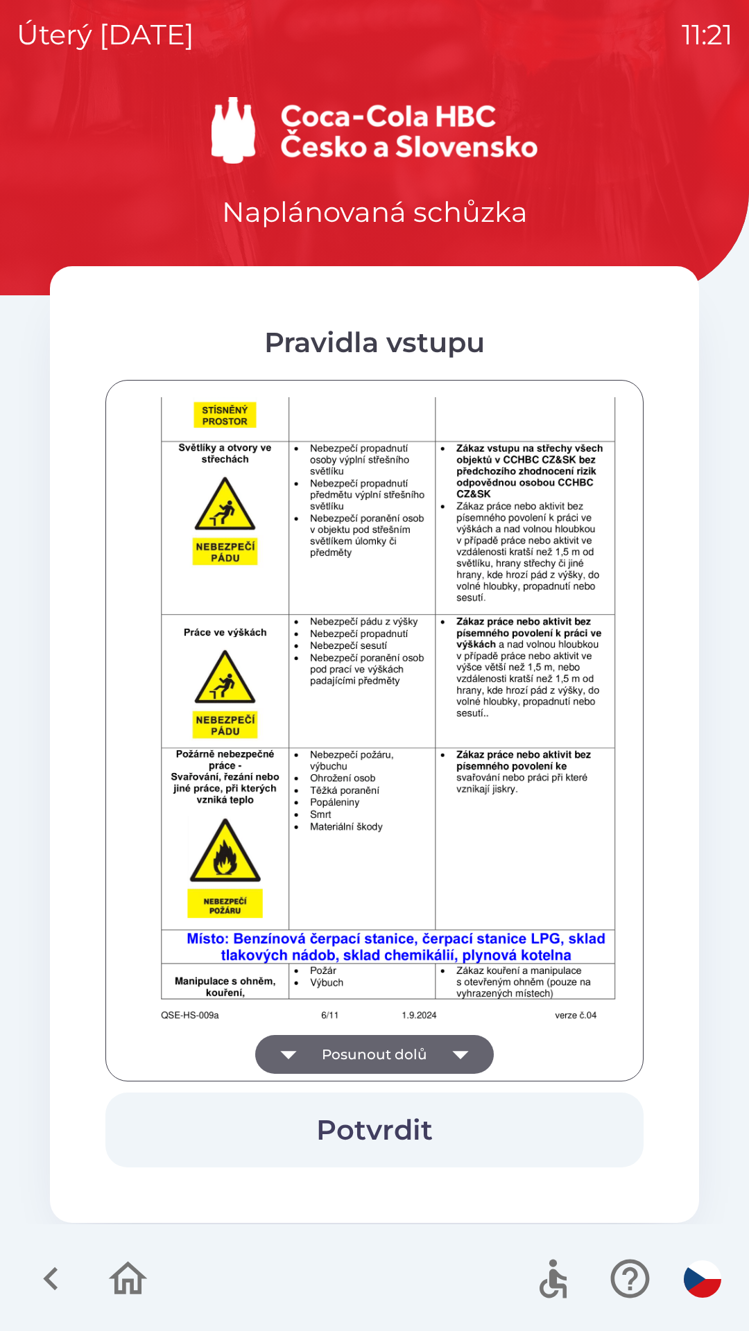
click at [445, 1048] on icon "button" at bounding box center [460, 1054] width 39 height 39
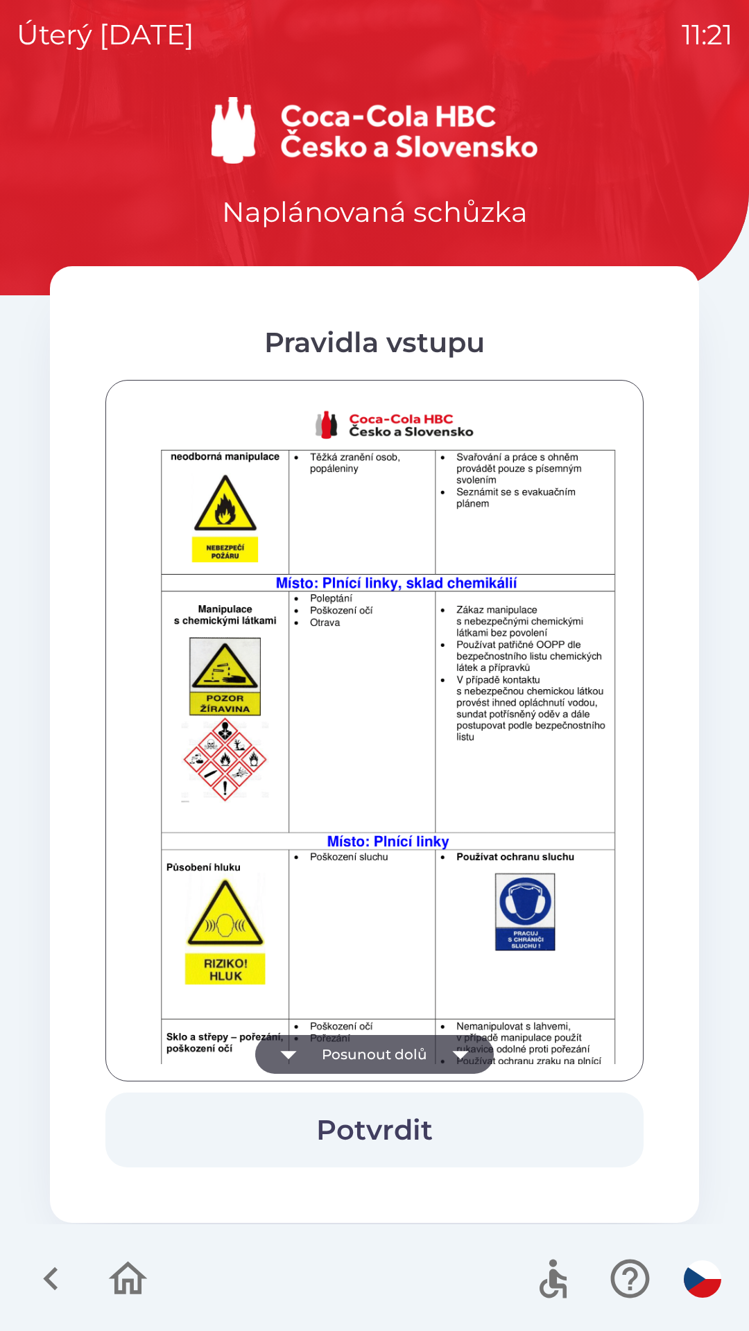
click at [449, 1045] on icon "button" at bounding box center [460, 1054] width 39 height 39
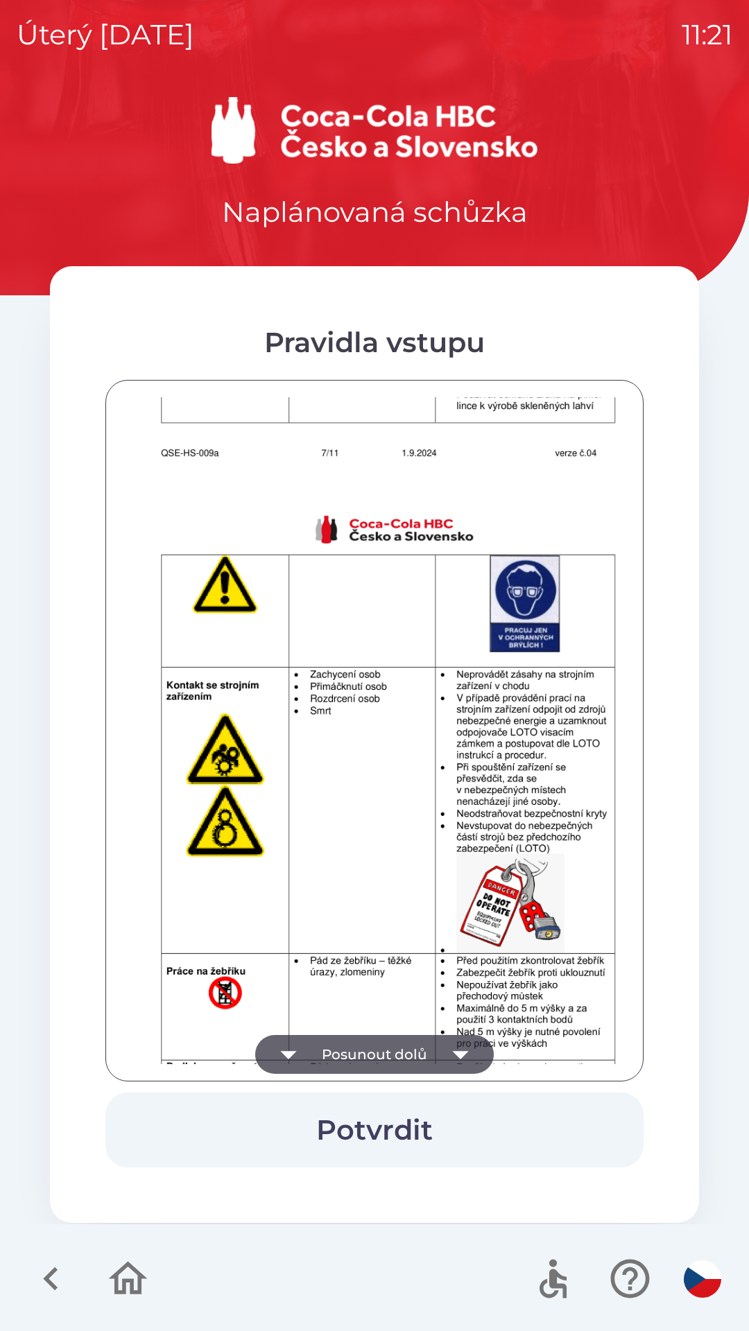
click at [453, 1036] on icon "button" at bounding box center [460, 1054] width 39 height 39
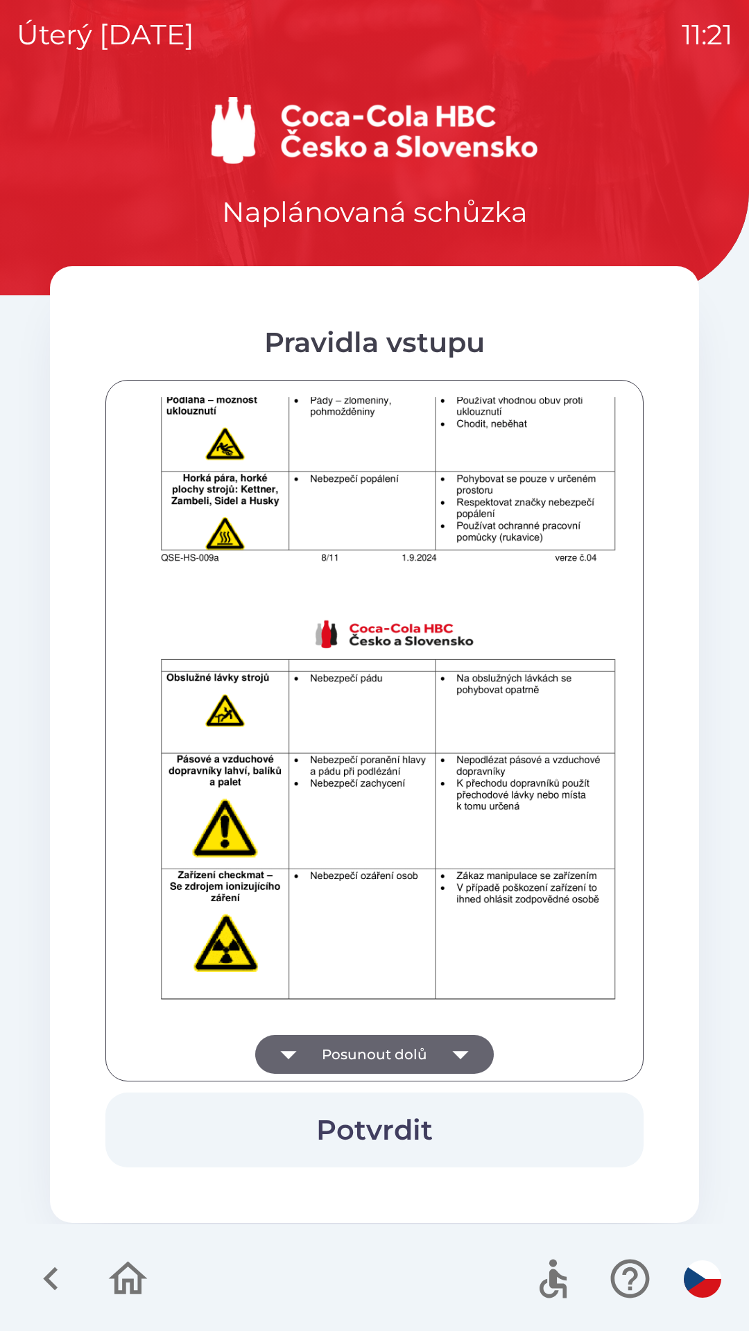
click at [459, 1043] on icon "button" at bounding box center [460, 1054] width 39 height 39
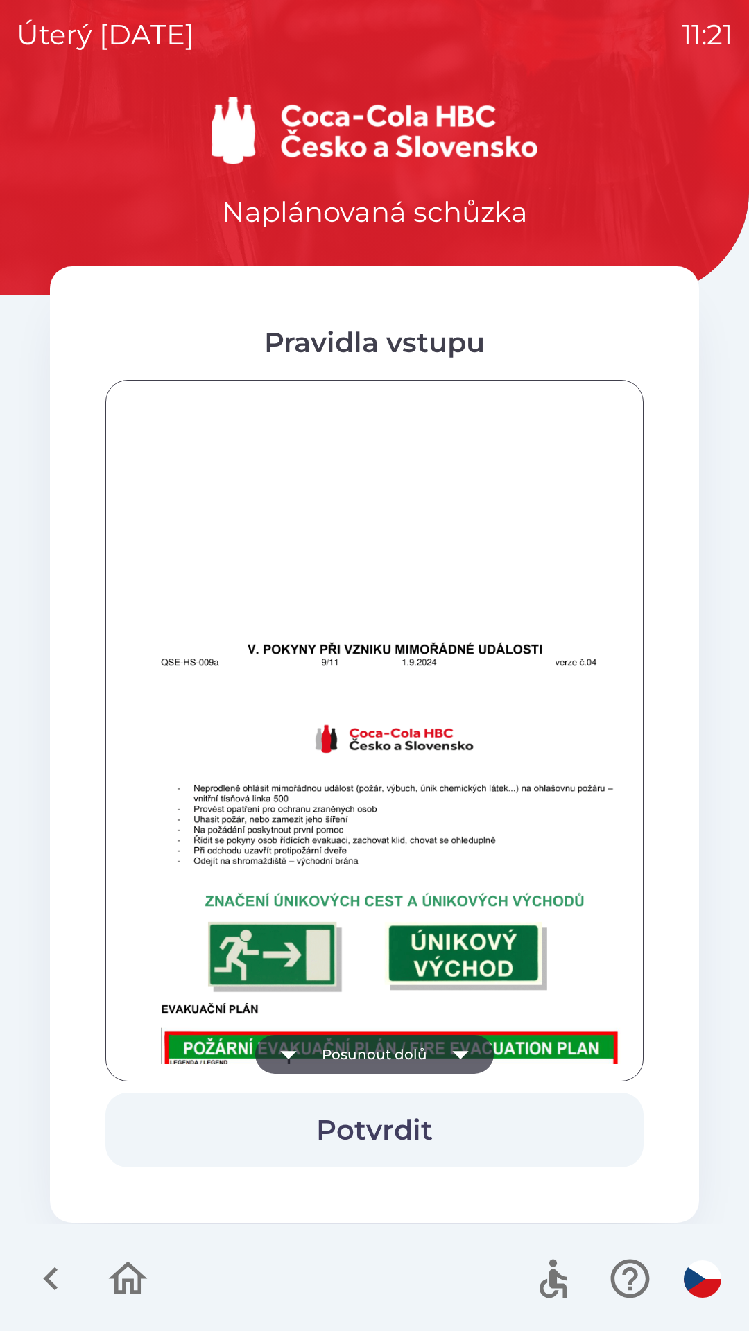
click at [460, 1044] on icon "button" at bounding box center [460, 1054] width 39 height 39
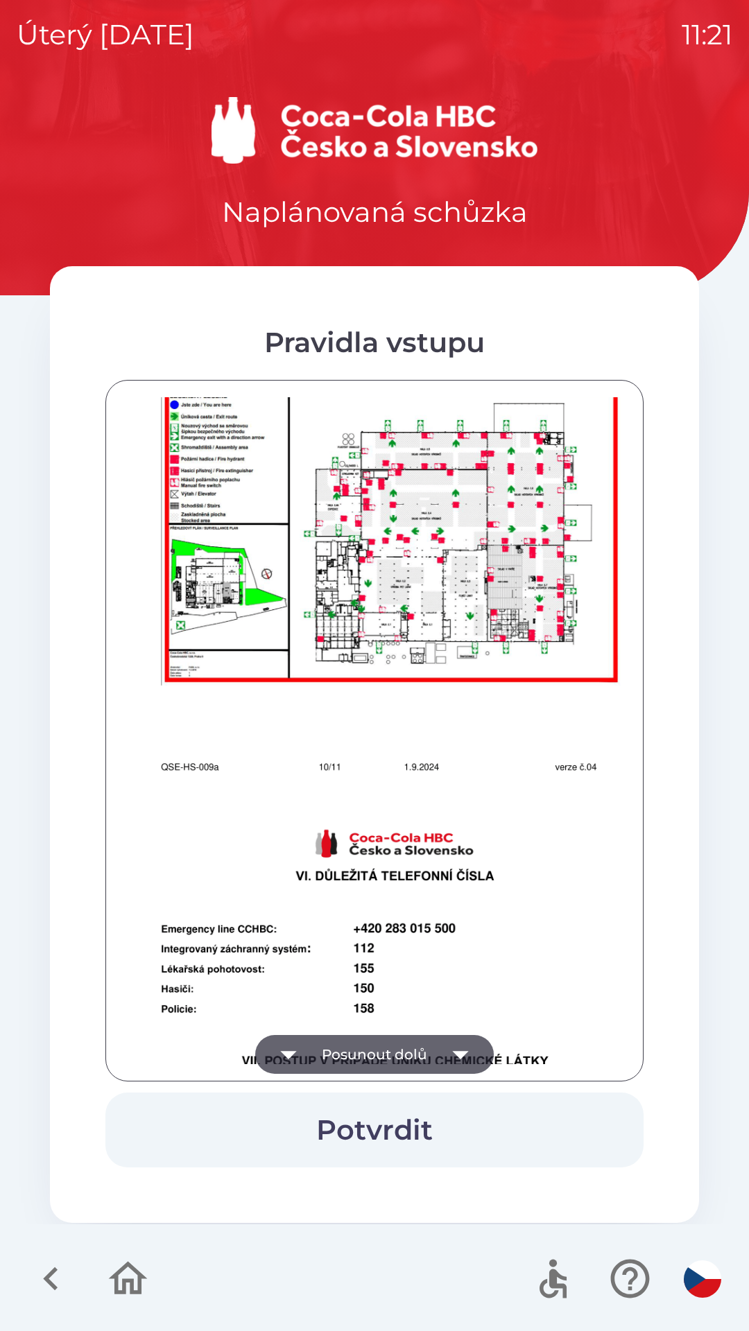
click at [461, 1043] on icon "button" at bounding box center [460, 1054] width 39 height 39
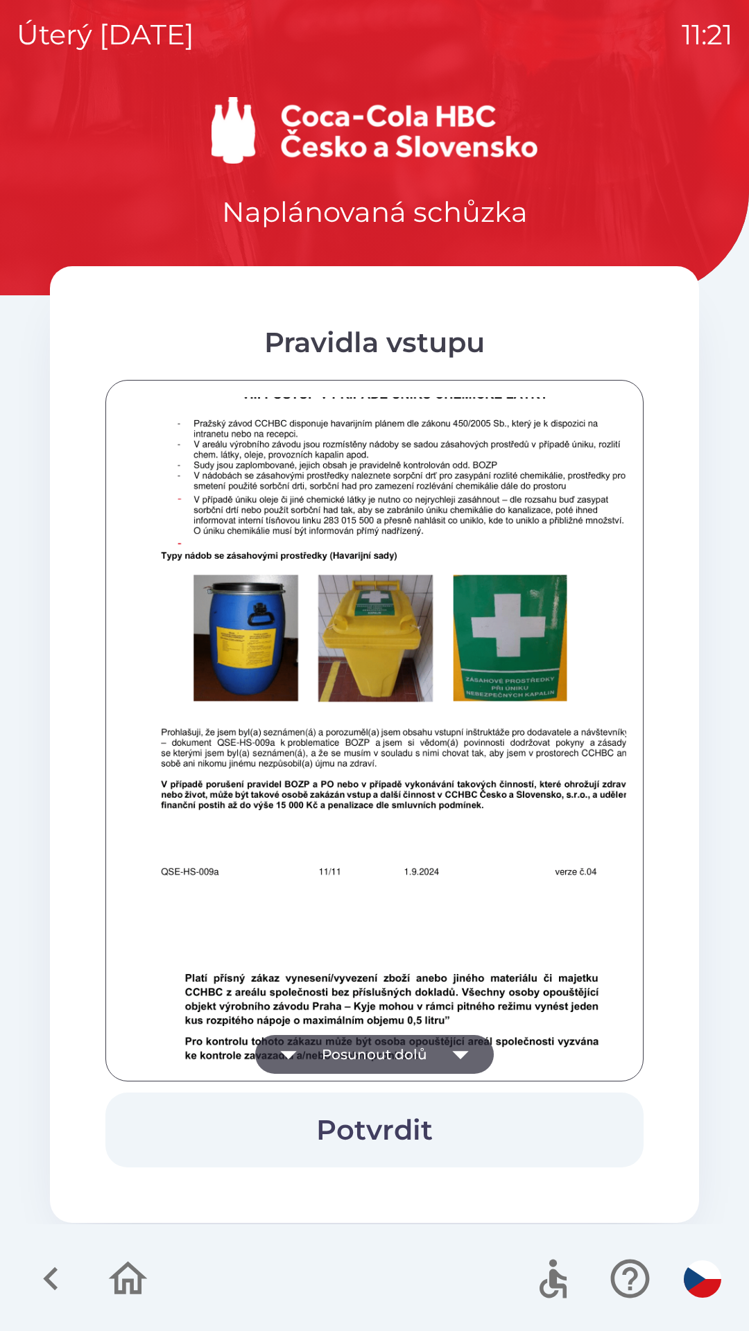
click at [462, 1047] on icon "button" at bounding box center [460, 1054] width 39 height 39
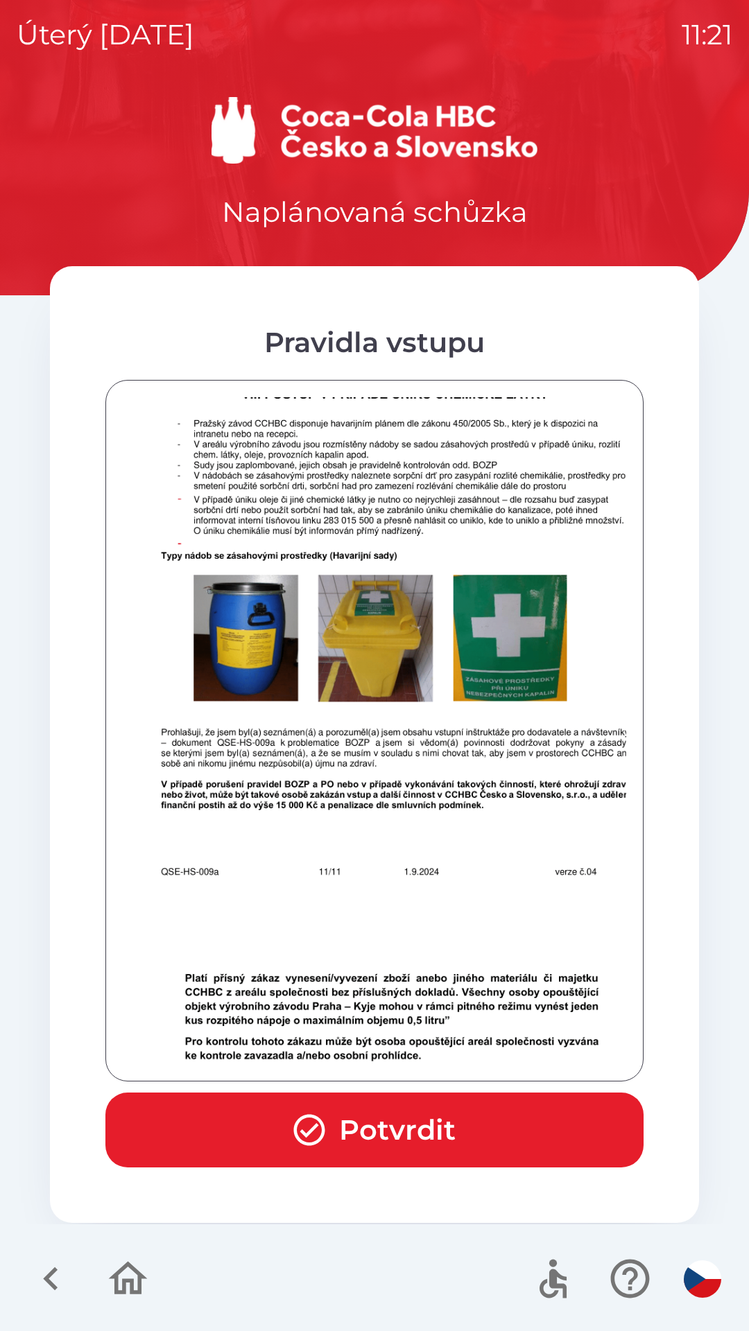
scroll to position [8584, 0]
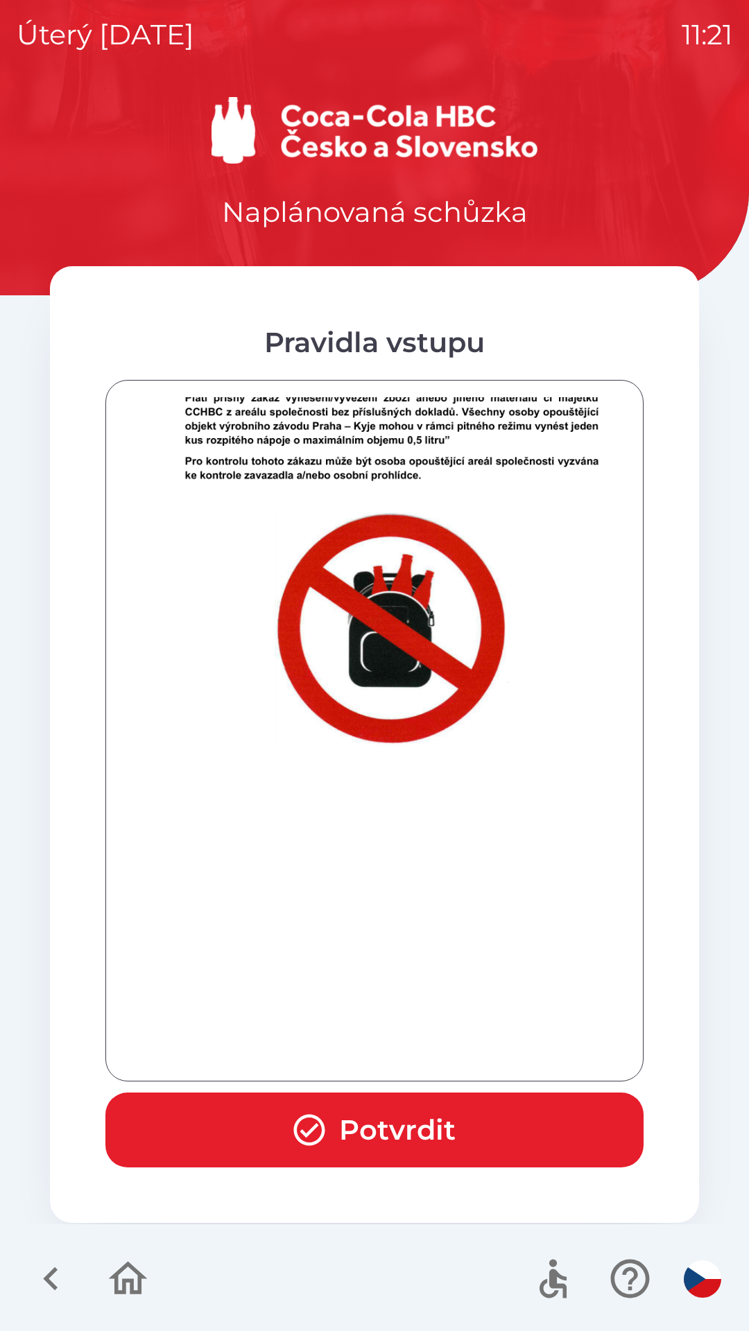
click at [462, 1047] on div at bounding box center [374, 730] width 503 height 667
click at [426, 1121] on button "Potvrdit" at bounding box center [374, 1130] width 538 height 75
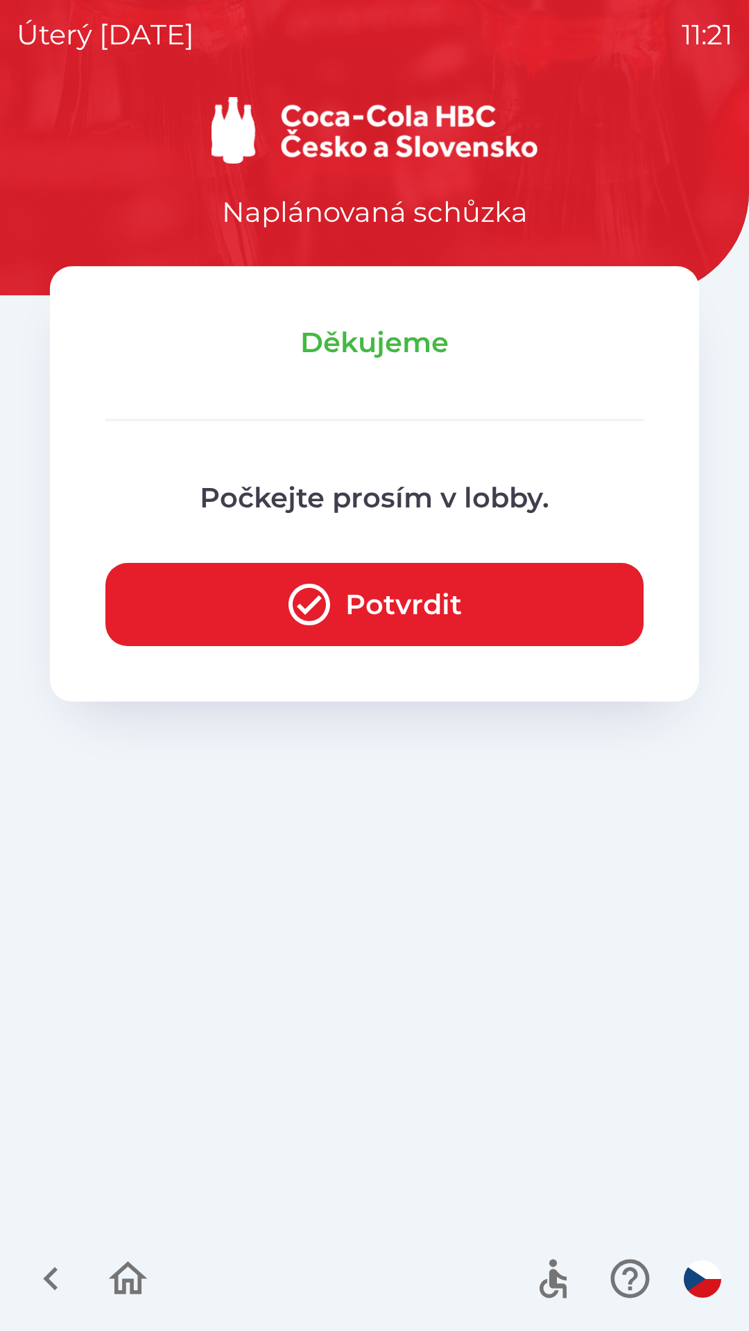
click at [437, 606] on button "Potvrdit" at bounding box center [374, 604] width 538 height 83
